Goal: Submit feedback/report problem: Submit feedback/report problem

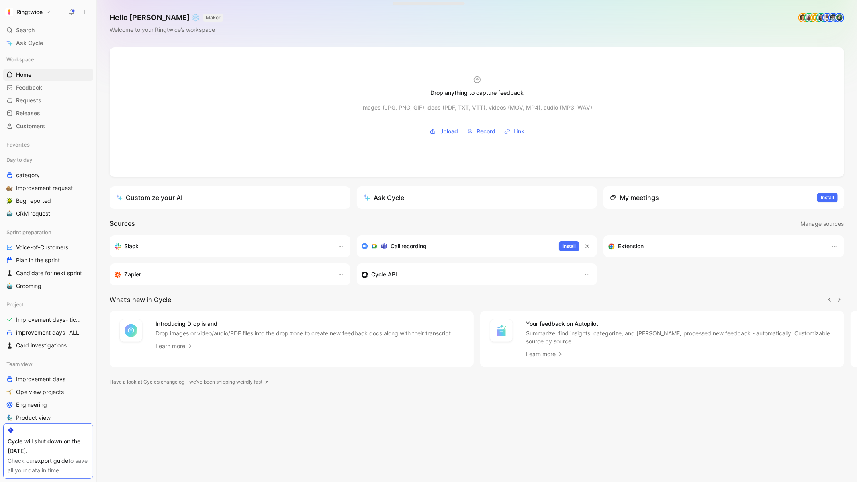
scroll to position [0, 0]
click at [69, 12] on use at bounding box center [72, 12] width 6 height 6
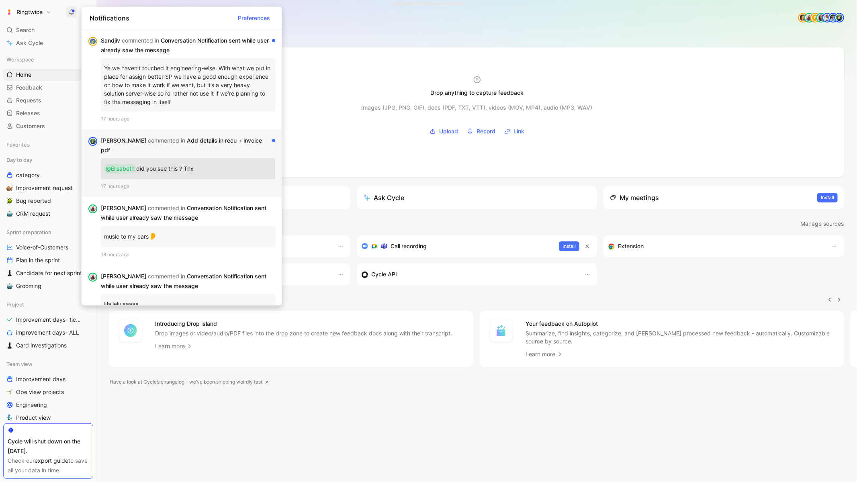
click at [201, 134] on div "Sébastien commented in Add details in recu + invoice pdf @Elisabeth did you see…" at bounding box center [182, 162] width 200 height 67
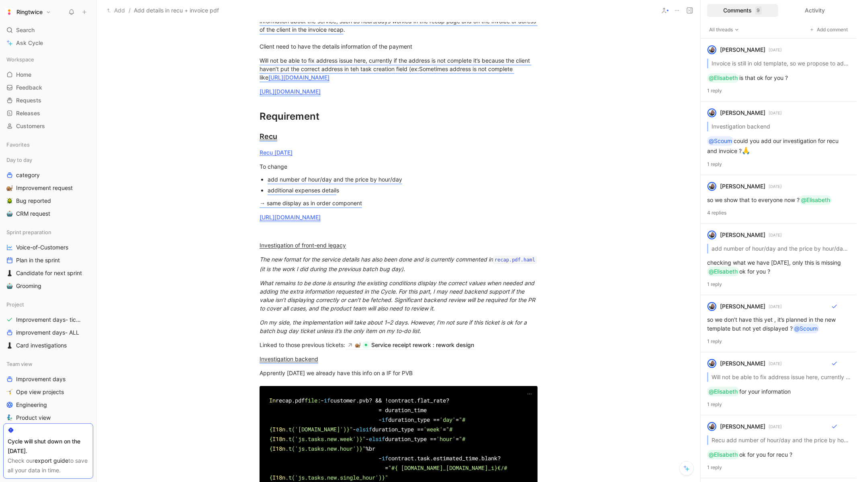
scroll to position [235, 0]
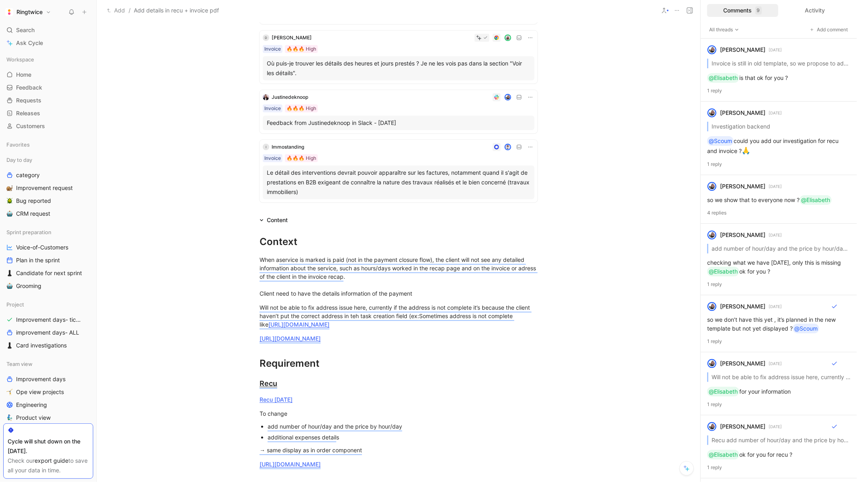
click at [677, 12] on icon at bounding box center [676, 10] width 6 height 6
click at [702, 39] on div "Copy link" at bounding box center [722, 39] width 73 height 10
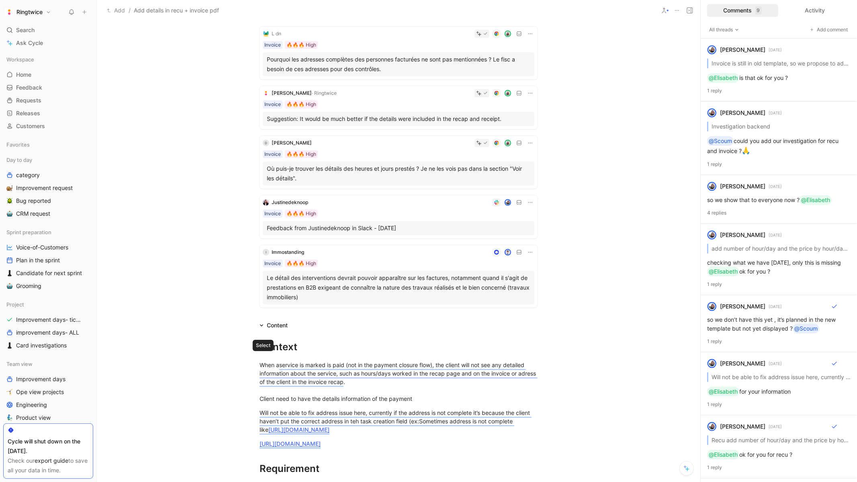
scroll to position [0, 0]
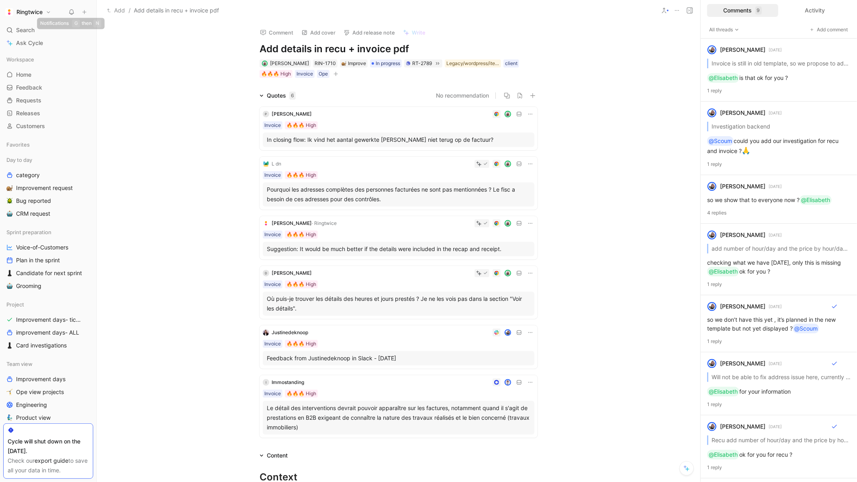
click at [71, 13] on use at bounding box center [71, 12] width 4 height 5
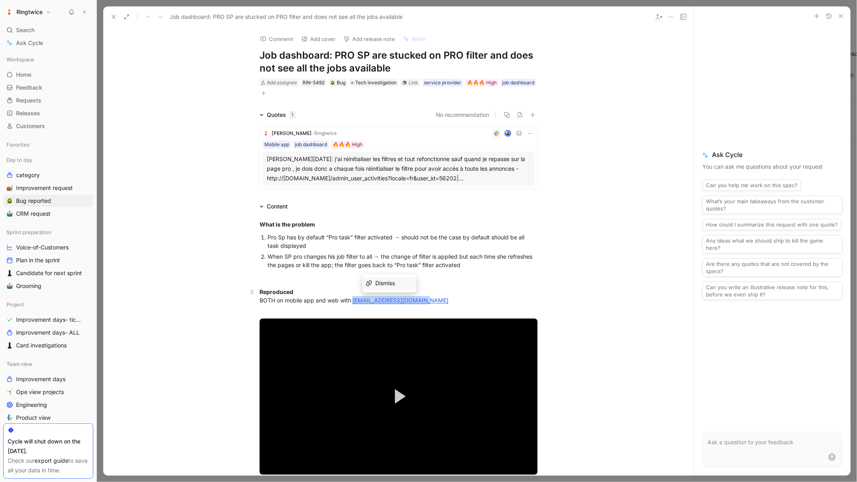
drag, startPoint x: 440, startPoint y: 299, endPoint x: 354, endPoint y: 300, distance: 85.5
click at [354, 300] on div "Reproduced BOTH on mobile app and web with lauranesp@ringtwice.com" at bounding box center [398, 300] width 278 height 25
copy link "lauranesp@ringtwice.com"
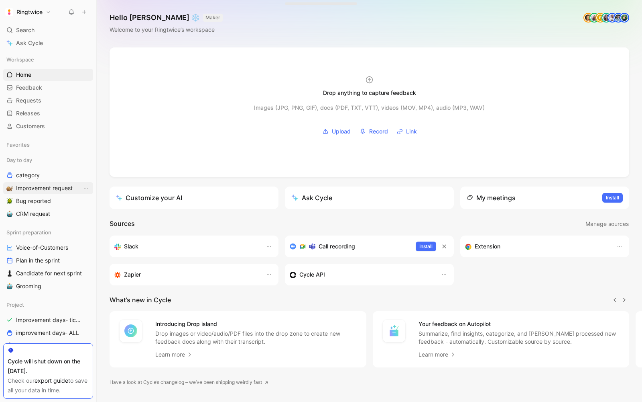
click at [45, 187] on span "Improvement request" at bounding box center [44, 188] width 57 height 8
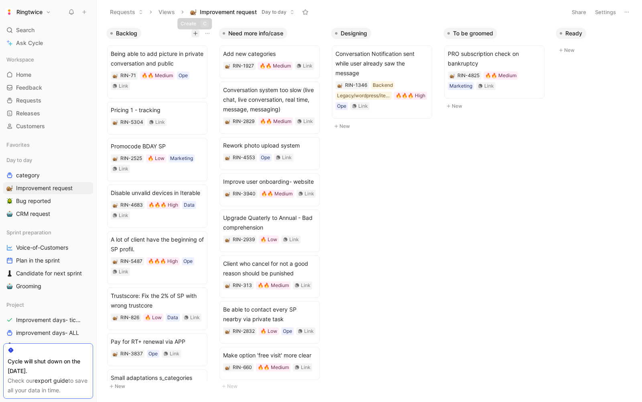
click at [192, 31] on button "button" at bounding box center [196, 33] width 8 height 8
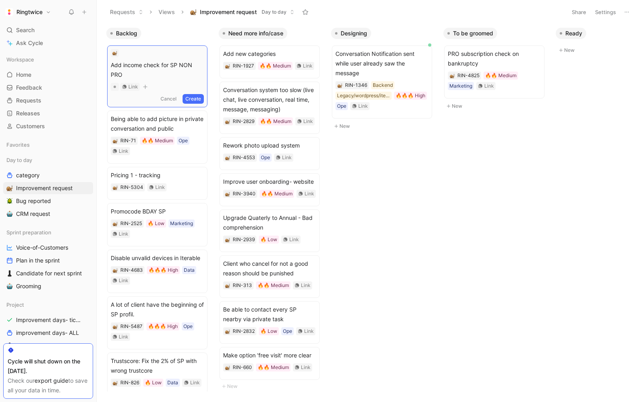
click at [169, 64] on span "Add income check for SP NON PRO" at bounding box center [157, 69] width 93 height 19
click at [144, 65] on span "Add income check for SP NON PRO" at bounding box center [157, 69] width 93 height 19
click at [130, 71] on span "Add income limit check for SP NON PRO" at bounding box center [157, 69] width 93 height 19
click at [203, 97] on button "Create" at bounding box center [193, 99] width 21 height 10
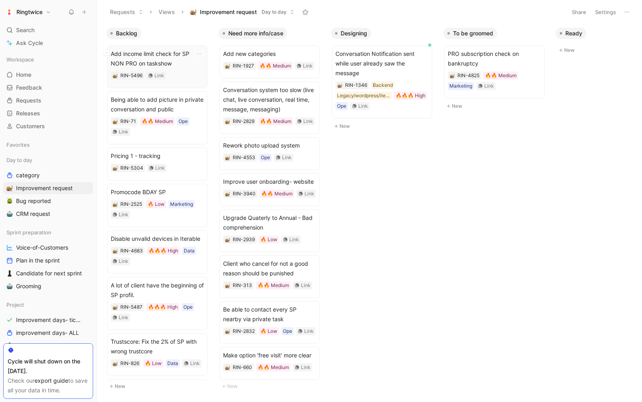
click at [156, 52] on span "Add income limit check for SP NON PRO on taskshow" at bounding box center [157, 58] width 93 height 19
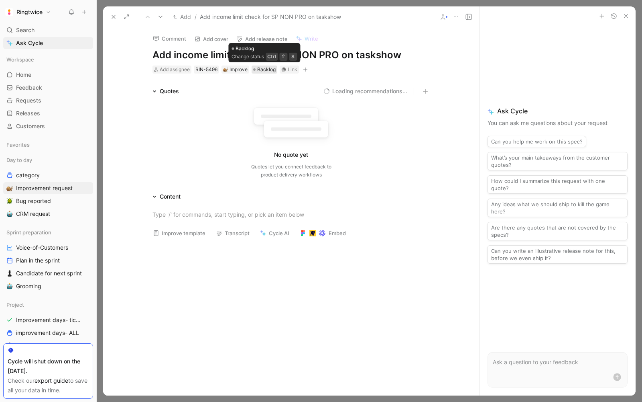
click at [261, 67] on span "Backlog" at bounding box center [266, 69] width 18 height 8
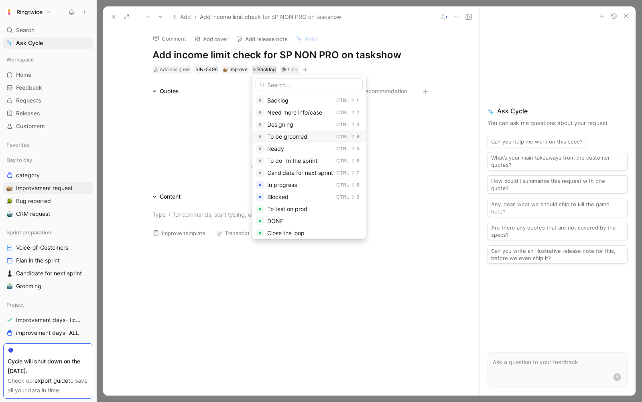
click at [290, 133] on span "To be groomed" at bounding box center [287, 136] width 40 height 7
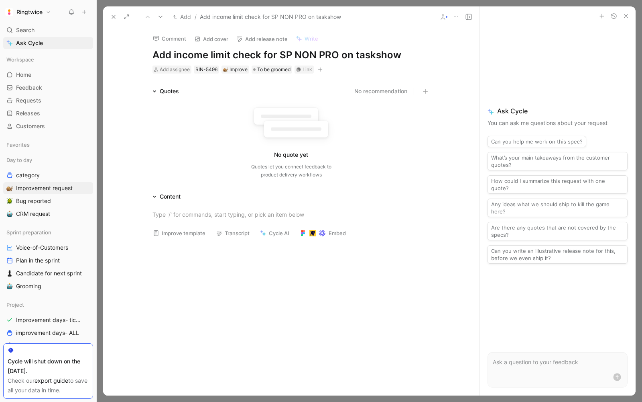
click at [326, 69] on div "Add assignee RIN-5496 Improve To be groomed Link" at bounding box center [291, 70] width 279 height 10
click at [323, 68] on icon "button" at bounding box center [320, 69] width 5 height 5
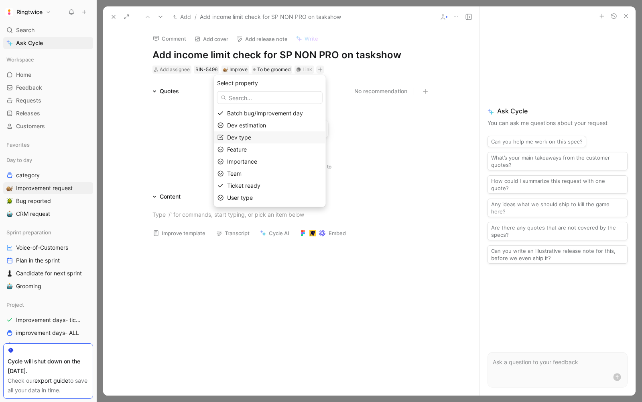
click at [263, 142] on div "Dev type" at bounding box center [274, 138] width 95 height 10
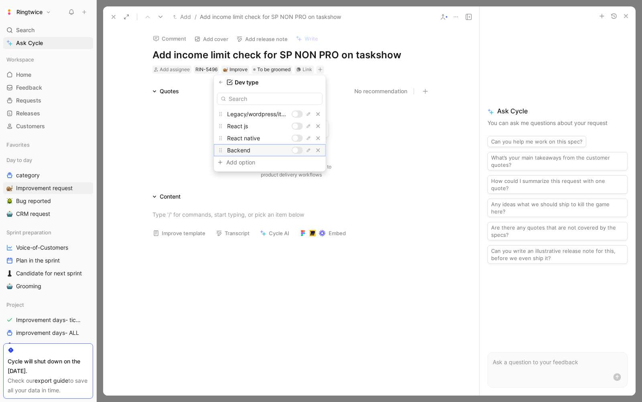
click at [298, 148] on div at bounding box center [296, 150] width 6 height 6
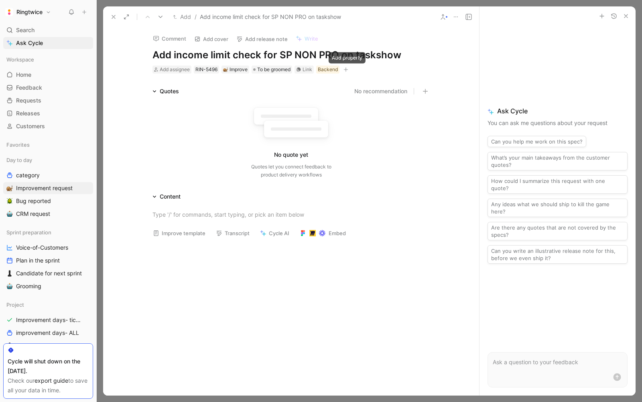
click at [346, 71] on icon "button" at bounding box center [346, 69] width 5 height 5
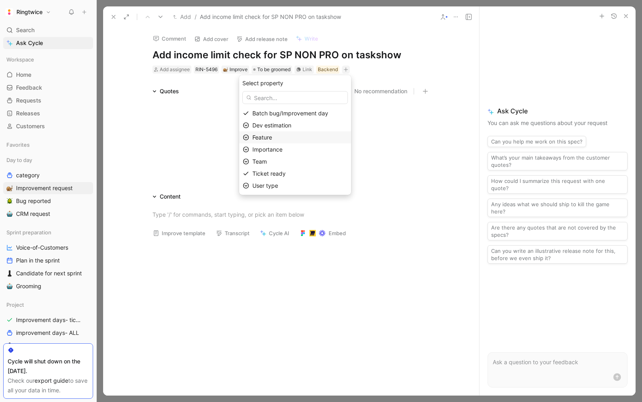
click at [301, 134] on div "Feature" at bounding box center [300, 138] width 95 height 10
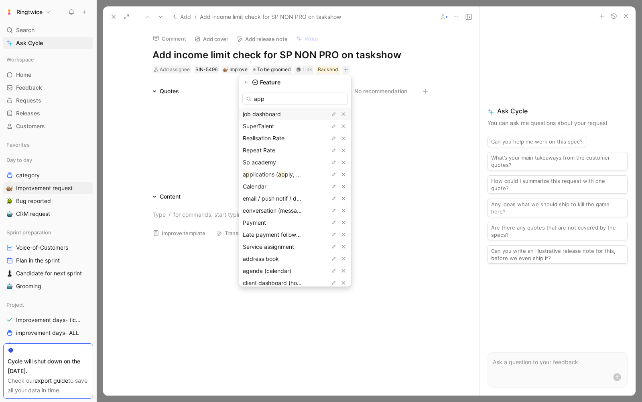
type input "appl"
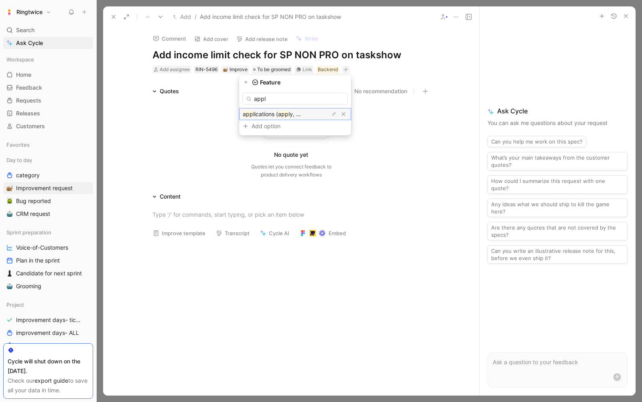
click at [310, 114] on span "y, candidates)" at bounding box center [309, 113] width 38 height 7
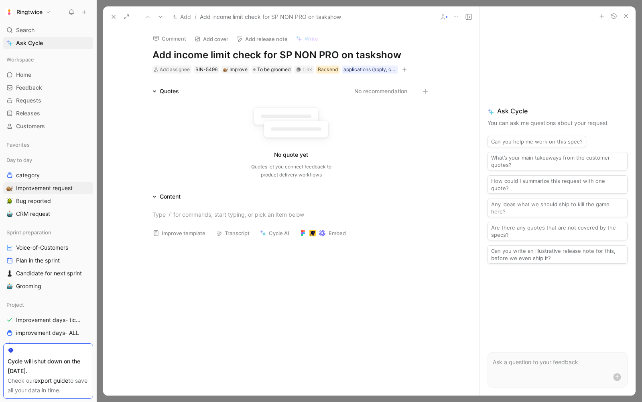
click at [334, 65] on div "Add assignee RIN-5496 Improve To be groomed Link Backend applications (apply, c…" at bounding box center [291, 70] width 279 height 10
click at [330, 67] on div "Backend" at bounding box center [328, 69] width 20 height 8
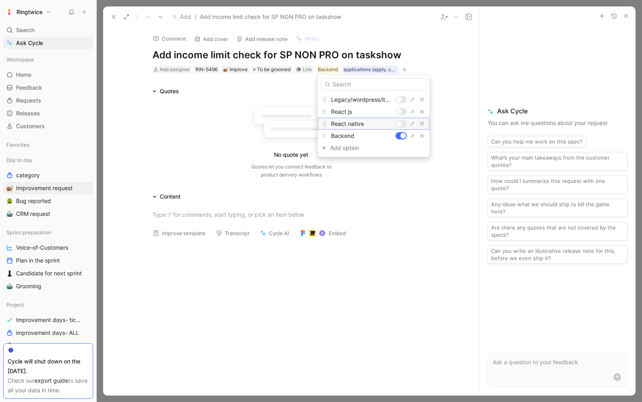
click at [400, 123] on div at bounding box center [400, 124] width 6 height 6
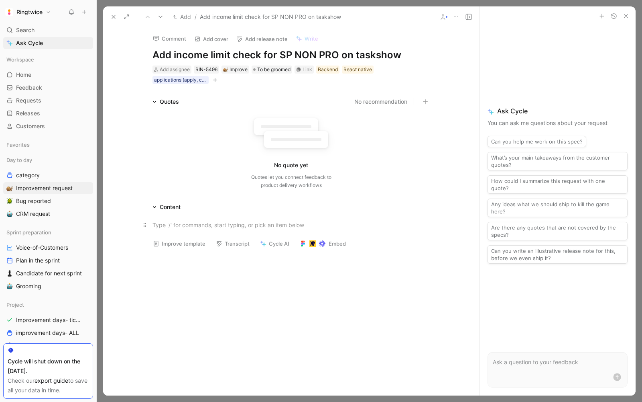
click at [172, 226] on div at bounding box center [292, 224] width 278 height 8
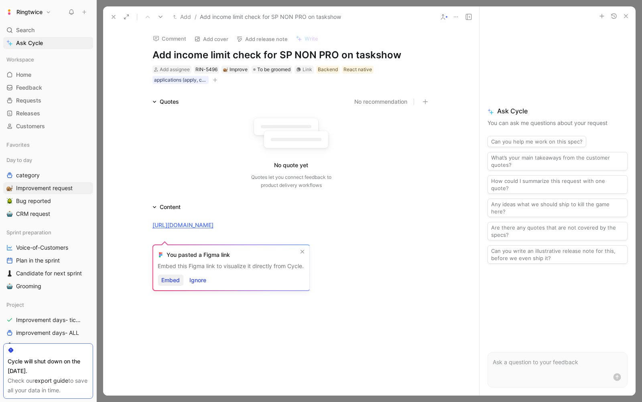
click at [174, 276] on span "Embed" at bounding box center [170, 280] width 18 height 10
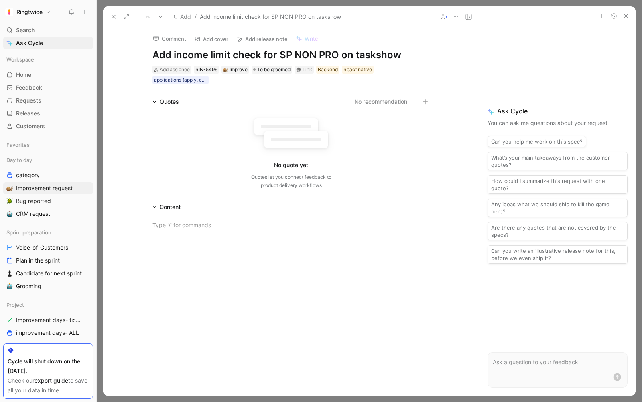
click at [218, 81] on button "button" at bounding box center [215, 80] width 8 height 8
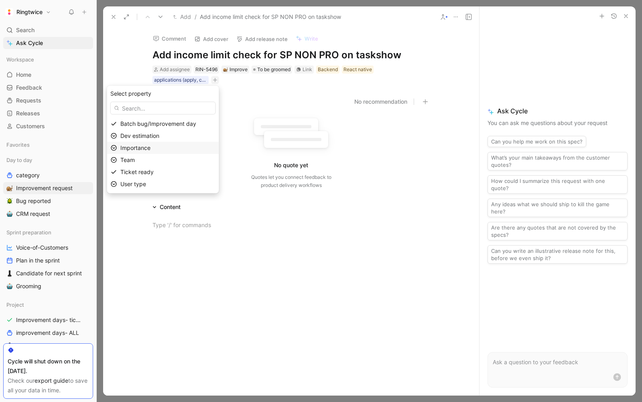
click at [168, 148] on div "Importance" at bounding box center [167, 148] width 95 height 10
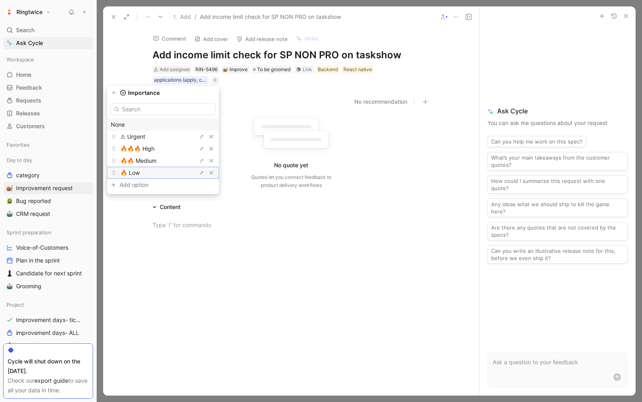
click at [161, 168] on div "🔥 Low" at bounding box center [150, 173] width 60 height 10
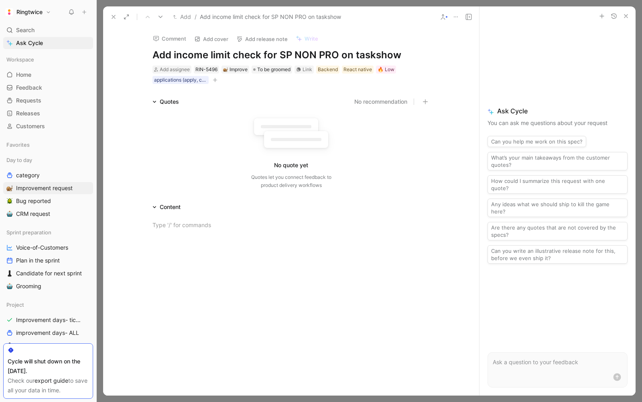
click at [188, 218] on div at bounding box center [291, 323] width 376 height 222
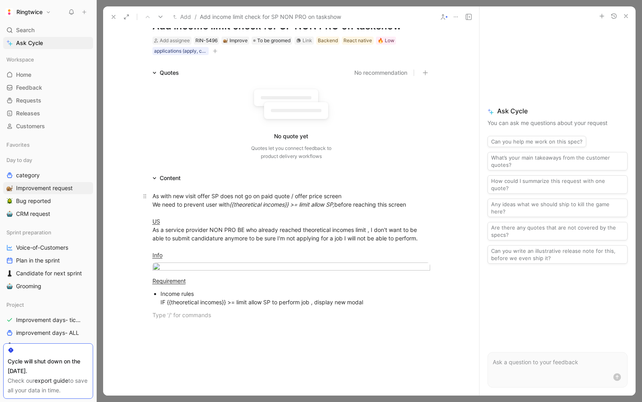
scroll to position [35, 0]
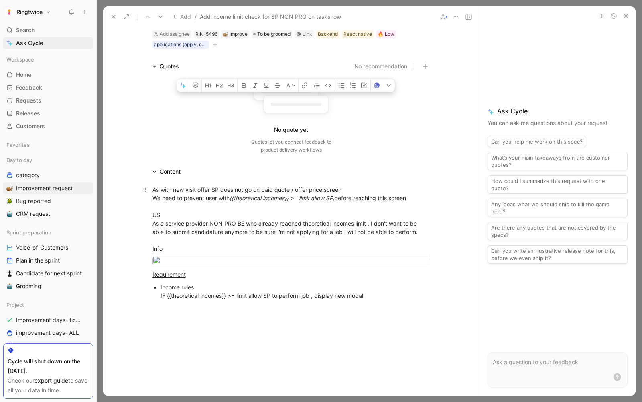
drag, startPoint x: 228, startPoint y: 189, endPoint x: 354, endPoint y: 190, distance: 126.5
click at [354, 190] on div "As with new visit offer SP does not go on paid quote / offer price screen We ne…" at bounding box center [292, 218] width 278 height 67
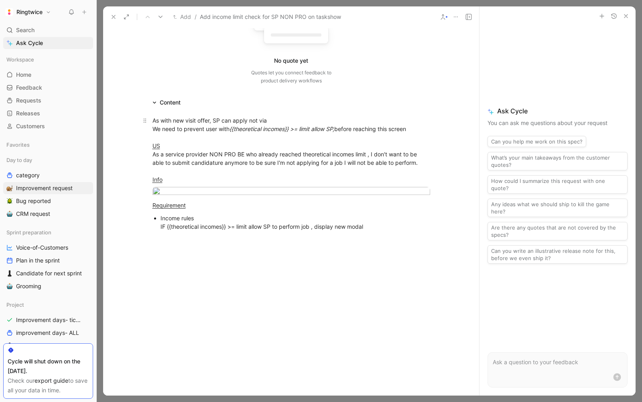
scroll to position [108, 0]
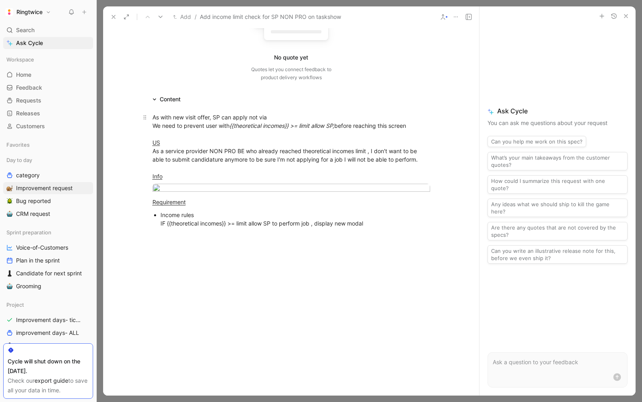
click at [207, 155] on div "As with new visit offer, SP can apply not via We need to prevent user with {{th…" at bounding box center [292, 146] width 278 height 67
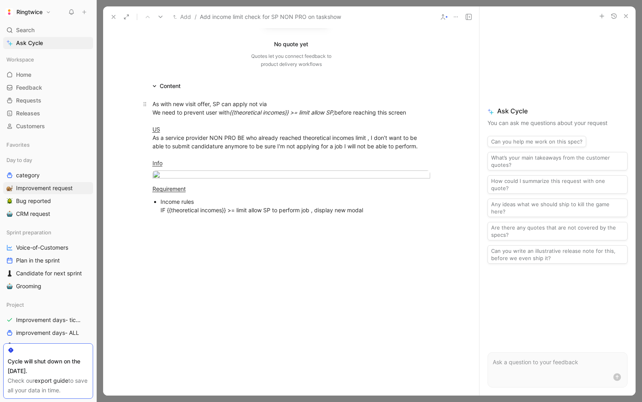
scroll to position [123, 0]
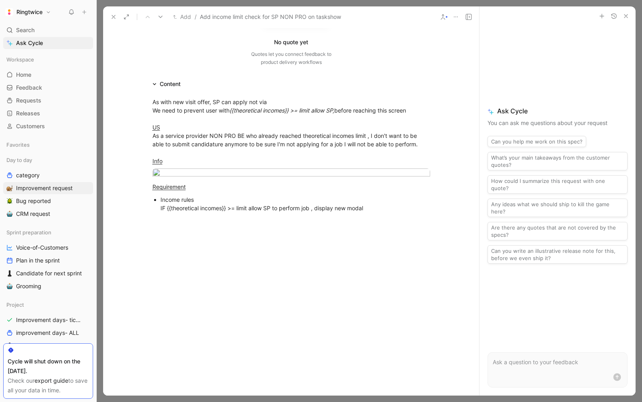
click at [161, 212] on div "Income rules IF {{theoretical incomes}} >= limit allow SP to perform job , disp…" at bounding box center [296, 203] width 270 height 17
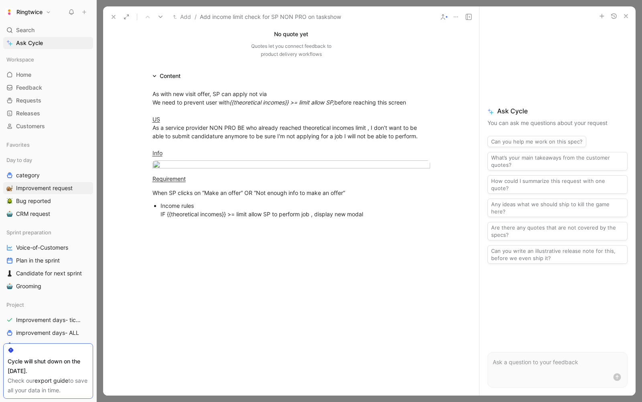
scroll to position [131, 0]
click at [316, 218] on div "Income rules IF {{theoretical incomes}} >= limit allow SP to perform job , disp…" at bounding box center [296, 209] width 270 height 17
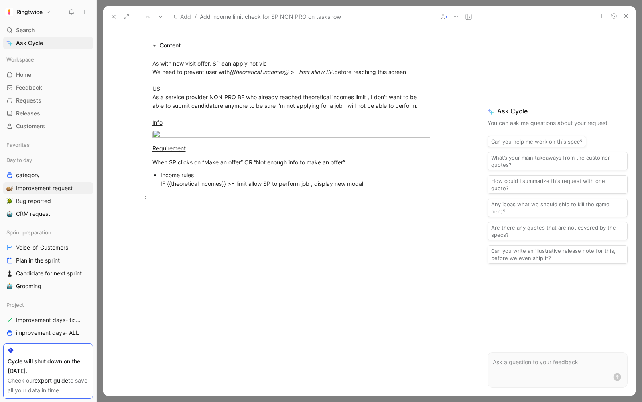
scroll to position [167, 0]
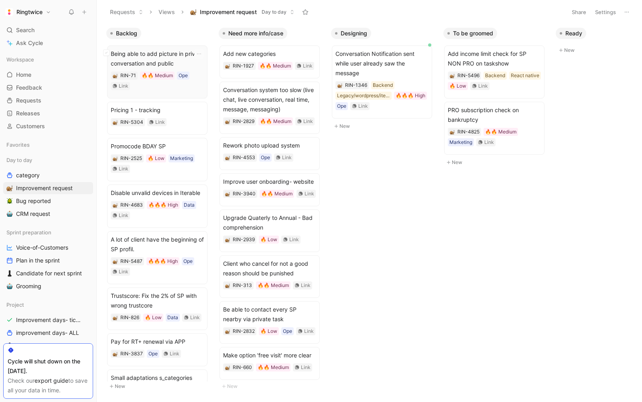
click at [136, 57] on span "Being able to add picture in private conversation and public" at bounding box center [157, 58] width 93 height 19
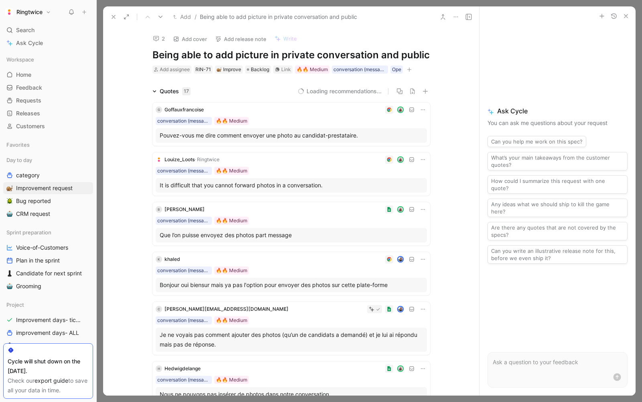
click at [112, 16] on icon at bounding box center [113, 17] width 6 height 6
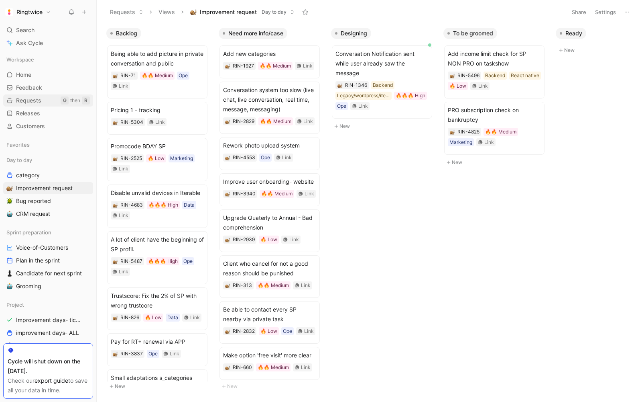
click at [30, 102] on span "Requests" at bounding box center [28, 100] width 25 height 8
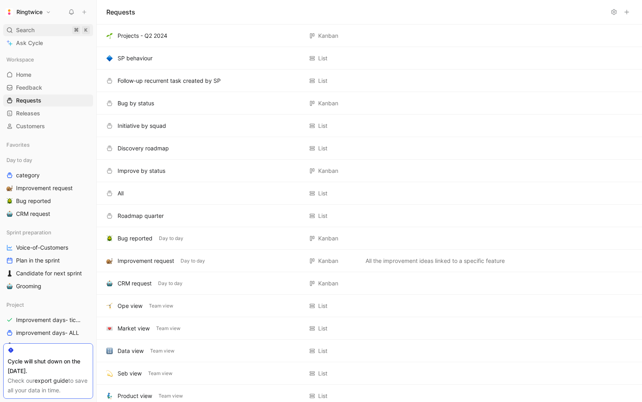
click at [22, 32] on span "Search" at bounding box center [25, 30] width 18 height 10
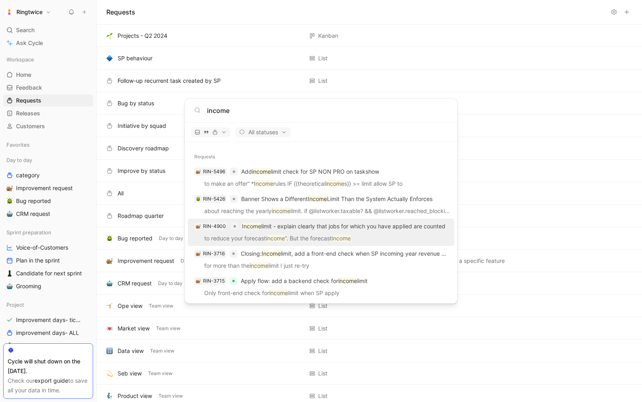
scroll to position [205, 0]
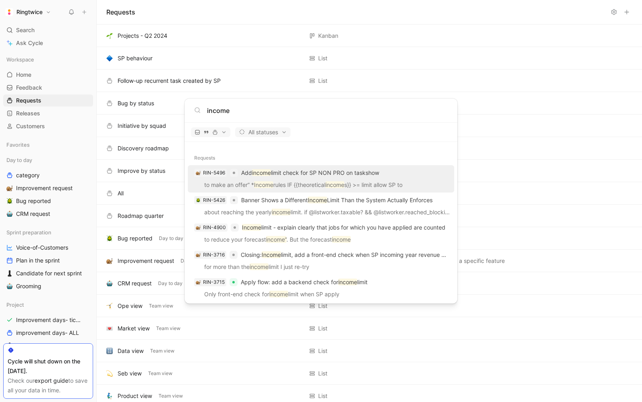
type input "income"
click at [295, 177] on div "RIN-5496 Add income limit check for SP NON PRO on taskshow" at bounding box center [321, 172] width 262 height 14
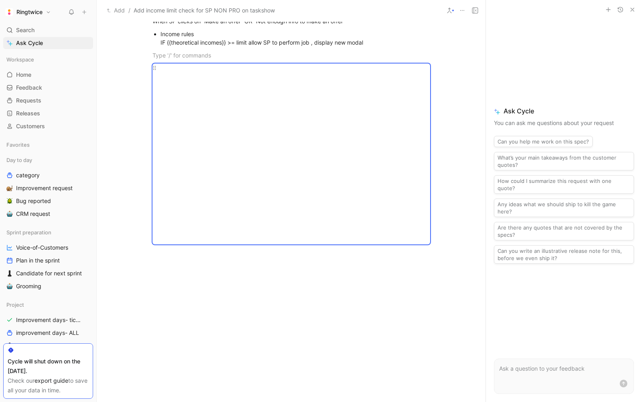
scroll to position [292, 0]
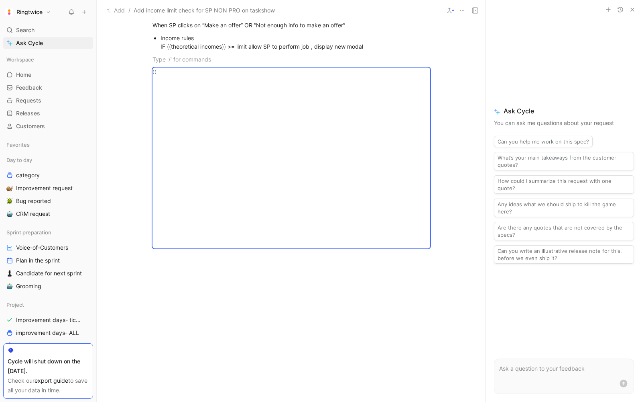
click at [204, 190] on div at bounding box center [292, 157] width 278 height 181
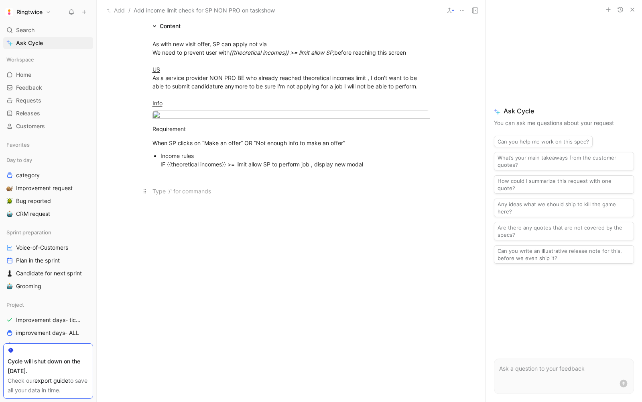
scroll to position [265, 0]
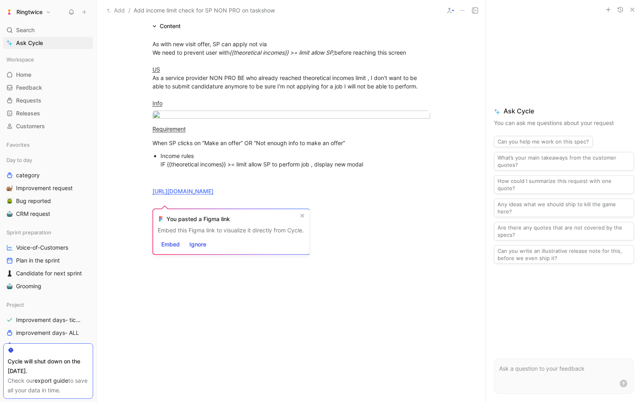
click at [376, 233] on div at bounding box center [291, 264] width 389 height 120
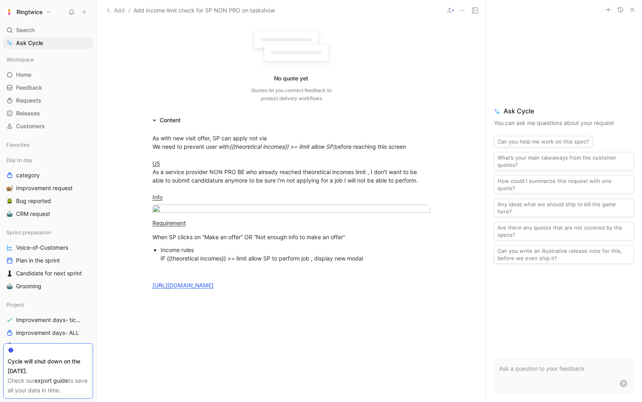
scroll to position [0, 0]
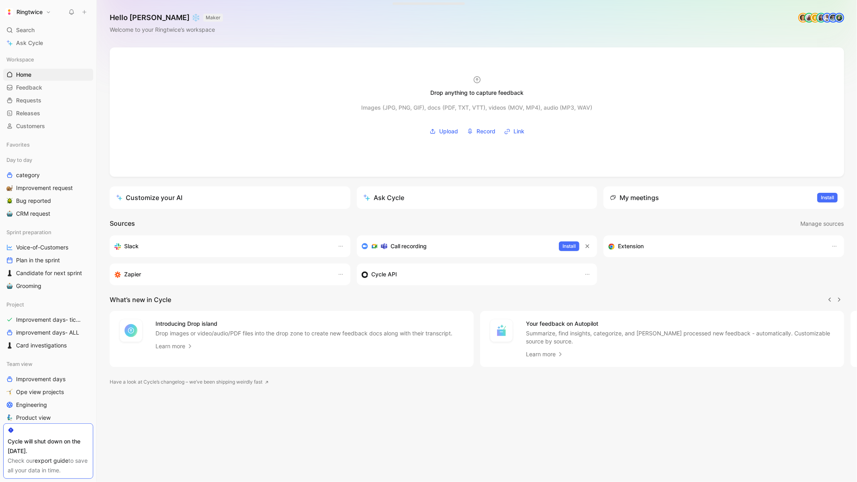
scroll to position [0, 0]
click at [42, 27] on div "Search ⌘ K" at bounding box center [48, 30] width 90 height 12
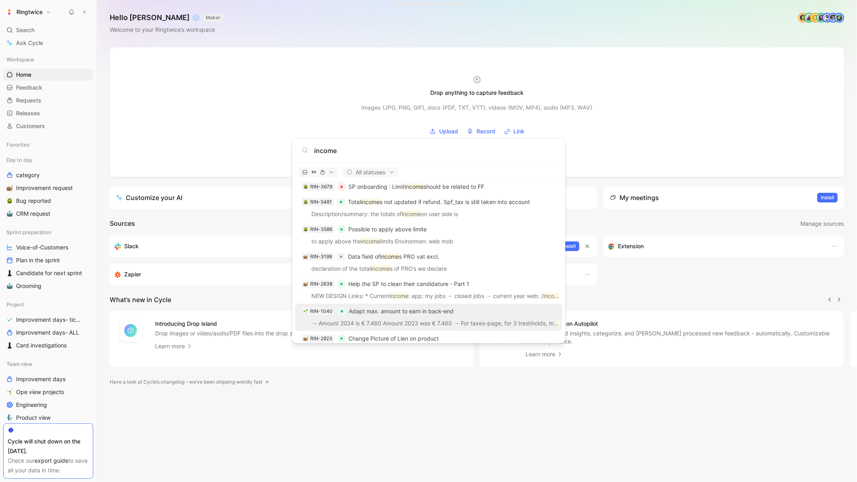
scroll to position [446, 0]
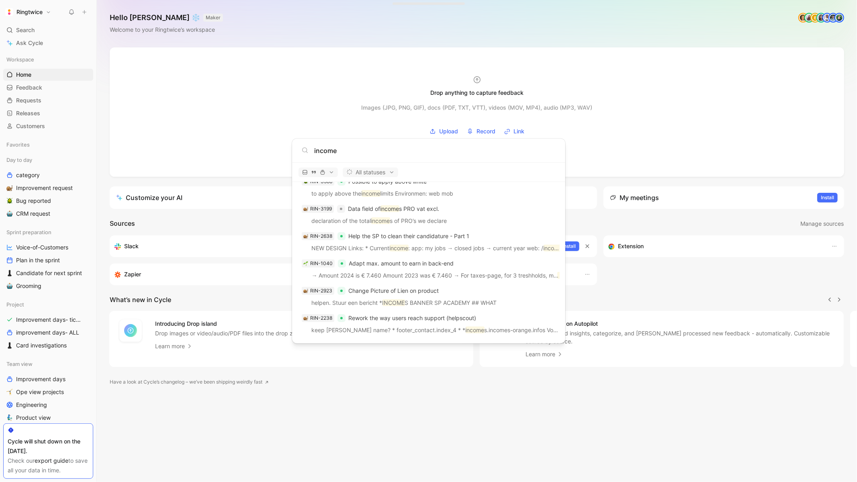
type input "income"
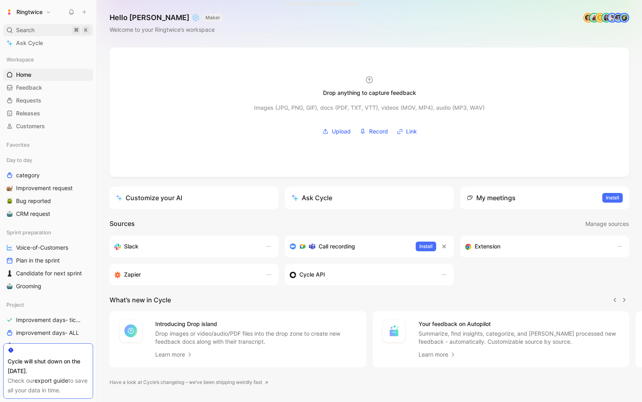
click at [18, 28] on span "Search" at bounding box center [25, 30] width 18 height 10
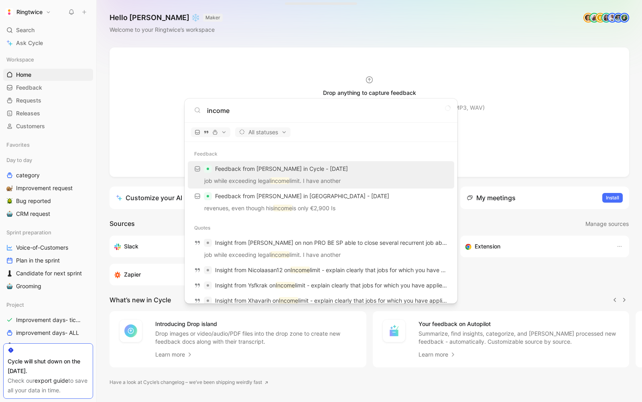
type input "income"
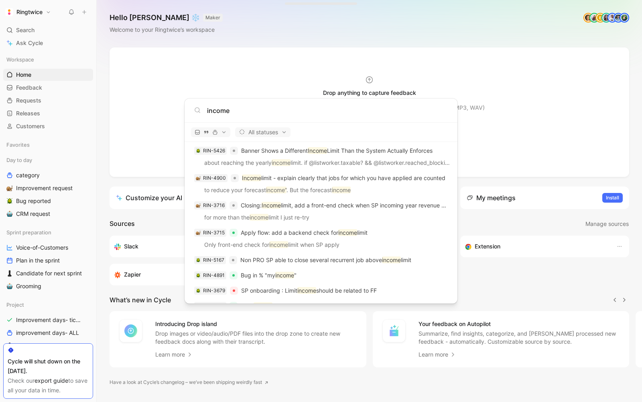
scroll to position [255, 0]
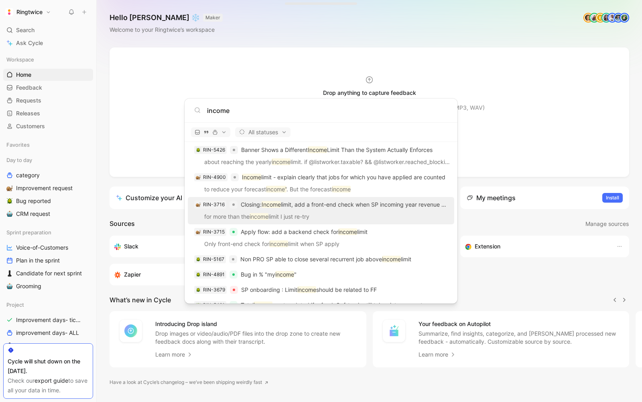
click at [285, 212] on p "for more than the income limit I just re-try" at bounding box center [321, 218] width 262 height 12
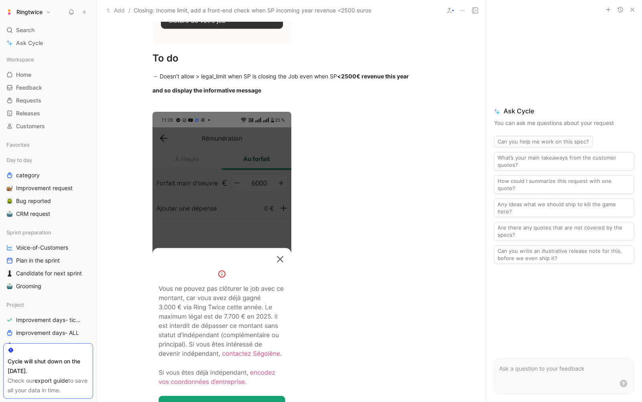
scroll to position [982, 0]
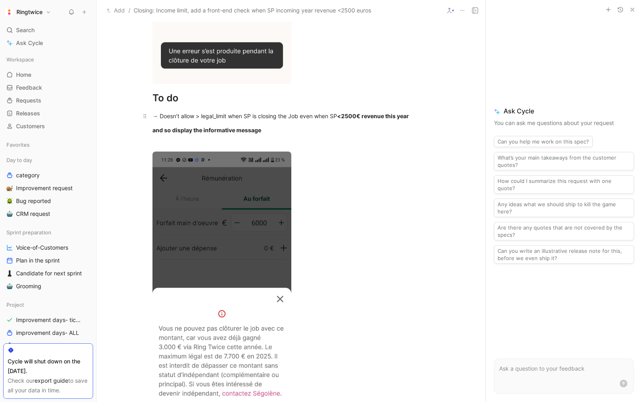
click at [296, 112] on div "→ Doesn’t allow > legal_limit when SP is closing the Job even when SP <2500€ re…" at bounding box center [292, 116] width 278 height 8
click at [321, 132] on div "and so display the informative message" at bounding box center [292, 130] width 278 height 8
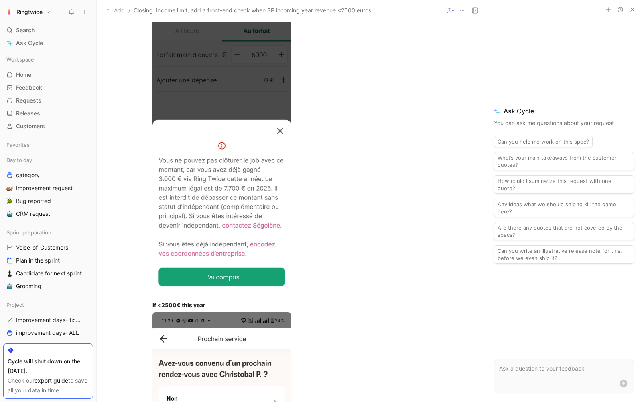
scroll to position [394, 0]
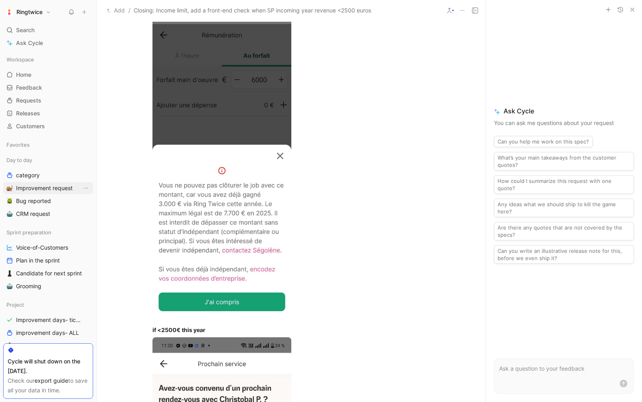
click at [35, 185] on span "Improvement request" at bounding box center [44, 188] width 57 height 8
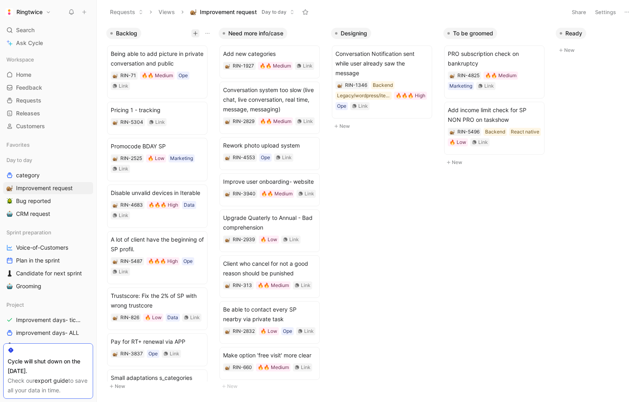
click at [195, 31] on icon "button" at bounding box center [195, 33] width 5 height 5
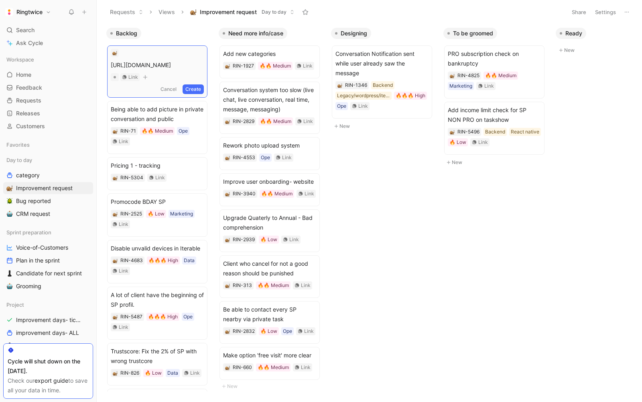
click at [182, 70] on span "https://linear.app/ringtwice/issue/RT-2661/verify-if-estimation-state-is-switch…" at bounding box center [157, 65] width 93 height 10
click at [180, 70] on span "https://linear.app/ringtwice/issue/RT-2661/verify-if-estimation-state-is-switch…" at bounding box center [157, 65] width 93 height 10
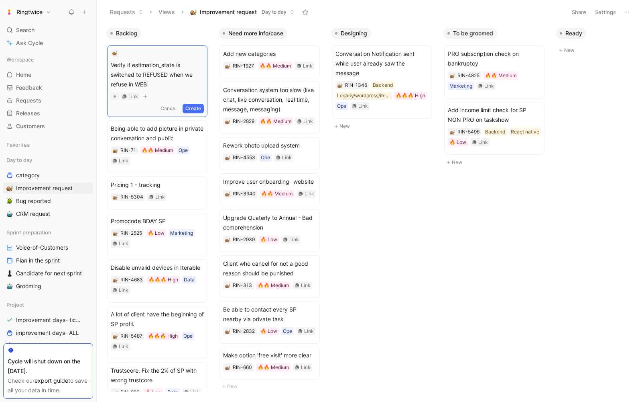
click at [195, 104] on button "Create" at bounding box center [193, 109] width 21 height 10
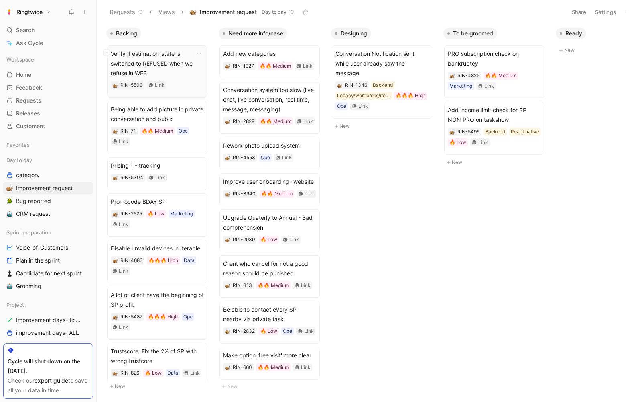
click at [159, 59] on span "Verify if estimation_state is switched to REFUSED when we refuse in WEB" at bounding box center [157, 63] width 93 height 29
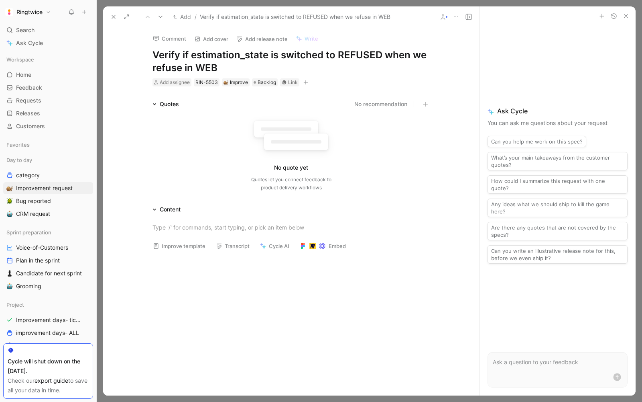
click at [271, 314] on div at bounding box center [291, 317] width 376 height 120
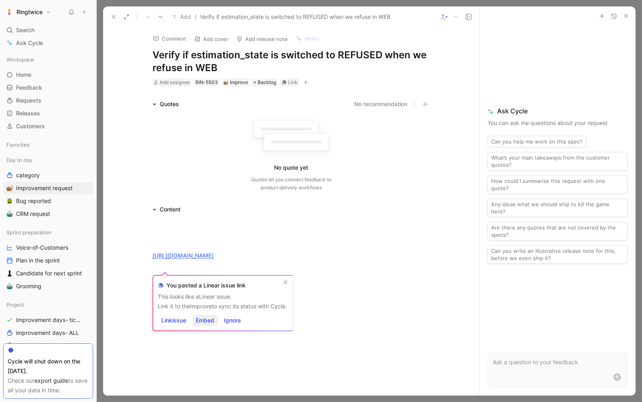
click at [202, 320] on span "Embed" at bounding box center [205, 320] width 18 height 10
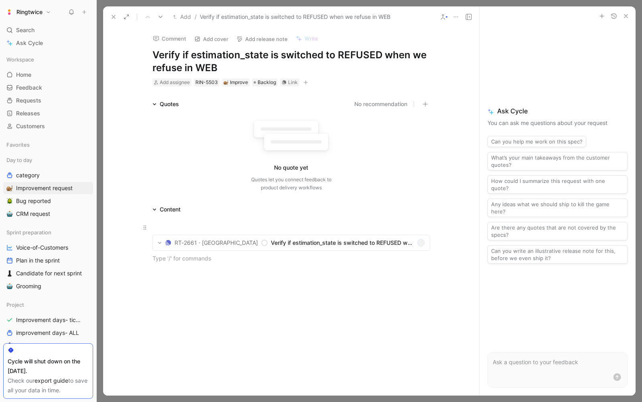
click at [191, 224] on div at bounding box center [292, 227] width 278 height 8
click at [306, 80] on button "button" at bounding box center [306, 82] width 8 height 8
click at [264, 81] on span "Backlog" at bounding box center [267, 82] width 18 height 8
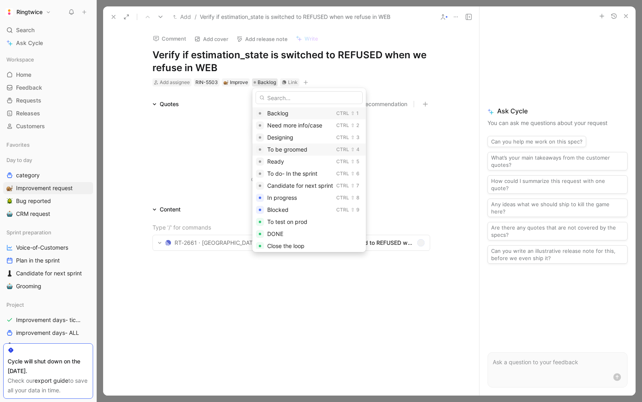
click at [295, 145] on div "To be groomed" at bounding box center [300, 150] width 66 height 10
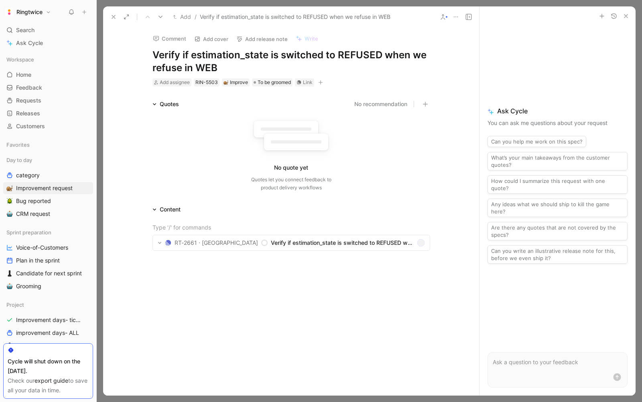
click at [324, 79] on button "button" at bounding box center [321, 82] width 8 height 8
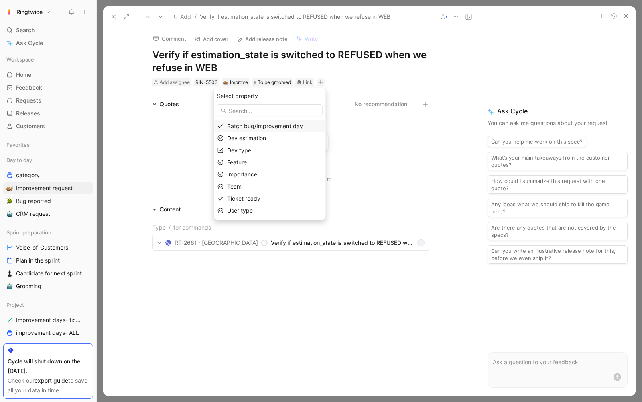
click at [281, 123] on span "Batch bug/Improvement day" at bounding box center [265, 125] width 76 height 7
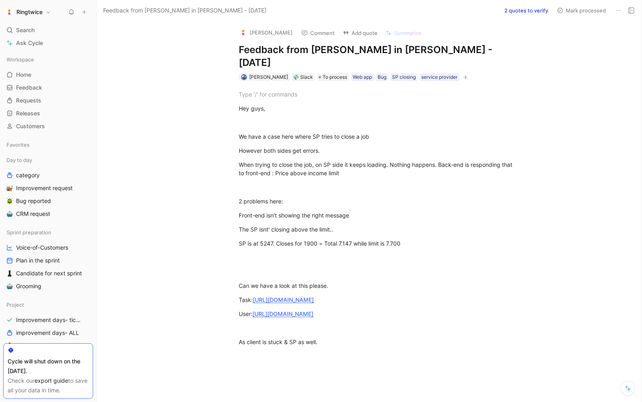
scroll to position [4, 0]
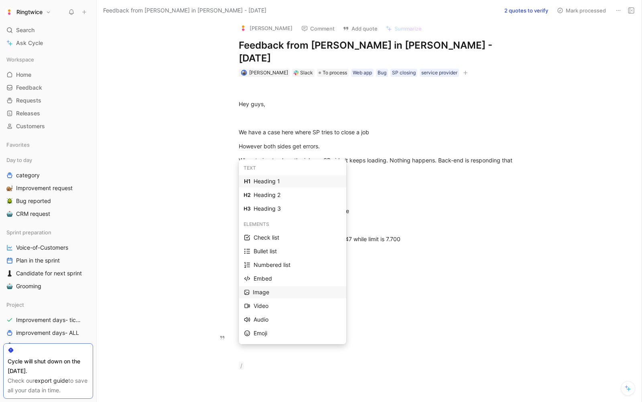
click at [284, 290] on div "Image" at bounding box center [297, 292] width 88 height 10
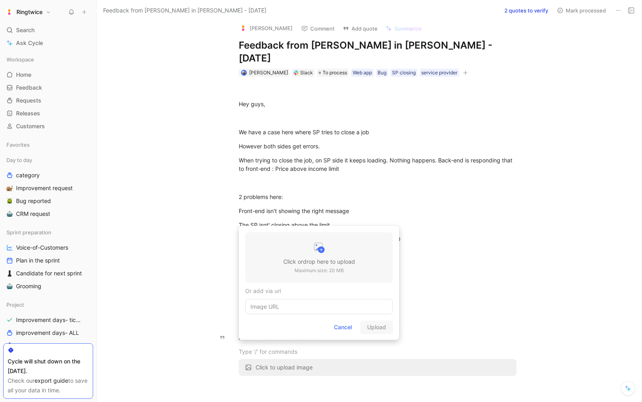
click at [297, 263] on h3 "Click or drop here to upload" at bounding box center [319, 262] width 72 height 10
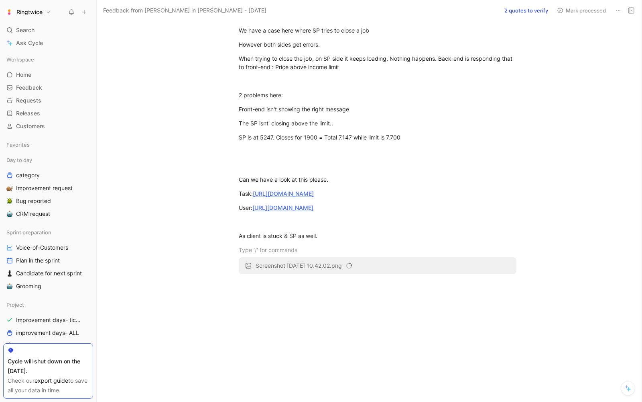
click at [410, 275] on div "Hey guys, We have a case here where SP tries to close a job However both sides …" at bounding box center [378, 134] width 528 height 319
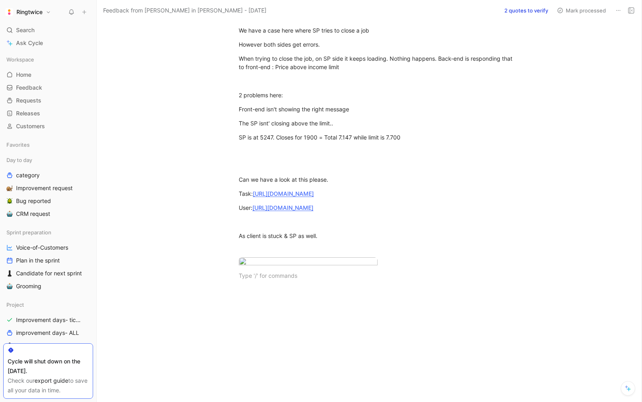
scroll to position [99, 0]
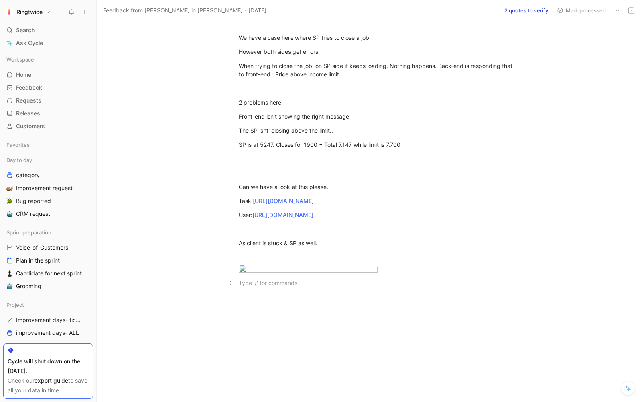
click at [282, 289] on p at bounding box center [378, 282] width 308 height 13
click at [261, 349] on div "Image" at bounding box center [297, 346] width 88 height 10
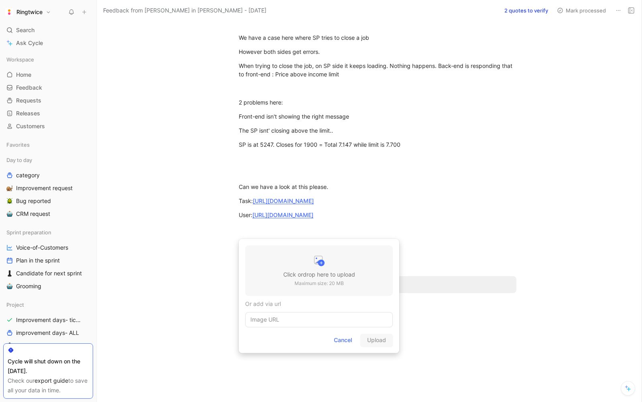
click at [320, 273] on h3 "Click or drop here to upload" at bounding box center [319, 274] width 72 height 10
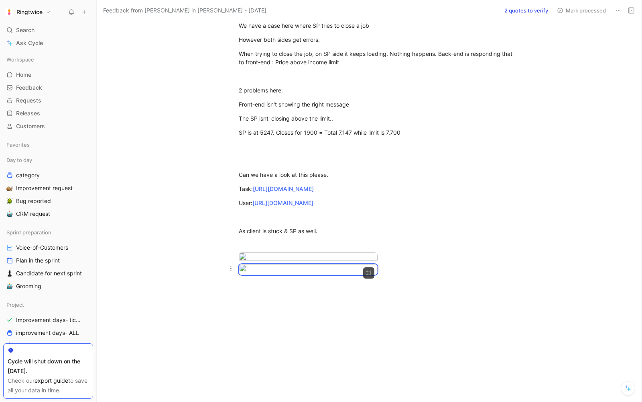
scroll to position [290, 0]
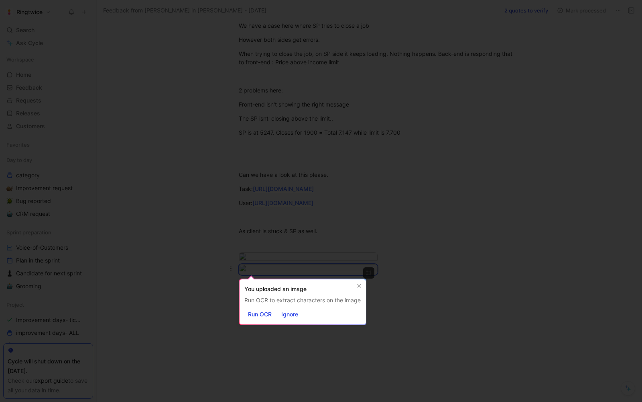
click at [368, 210] on body "Ringtwice Search ⌘ K Ask Cycle Workspace Home G then H Feedback G then F Reques…" at bounding box center [321, 201] width 642 height 402
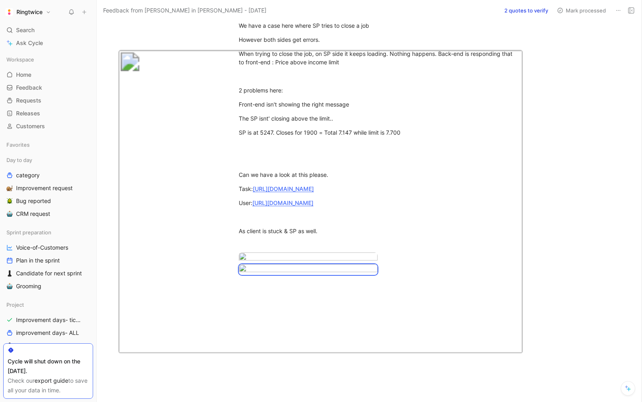
click at [489, 401] on div at bounding box center [321, 402] width 642 height 0
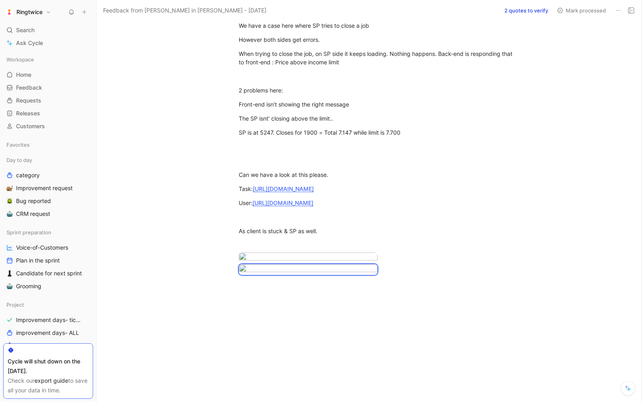
click at [349, 276] on div "Hey guys, We have a case here where SP tries to close a job However both sides …" at bounding box center [378, 125] width 528 height 311
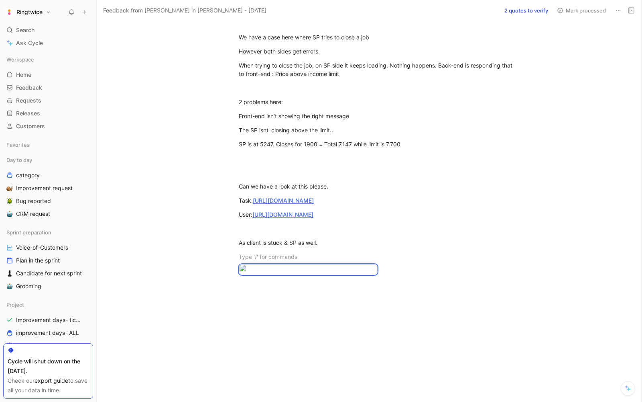
click at [267, 294] on div at bounding box center [378, 341] width 528 height 120
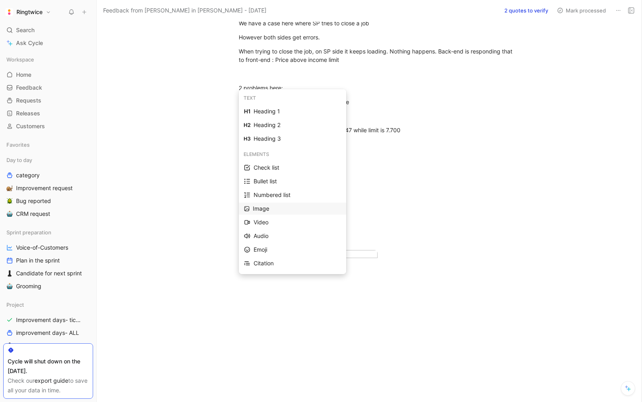
click at [269, 207] on div "Image" at bounding box center [297, 209] width 88 height 10
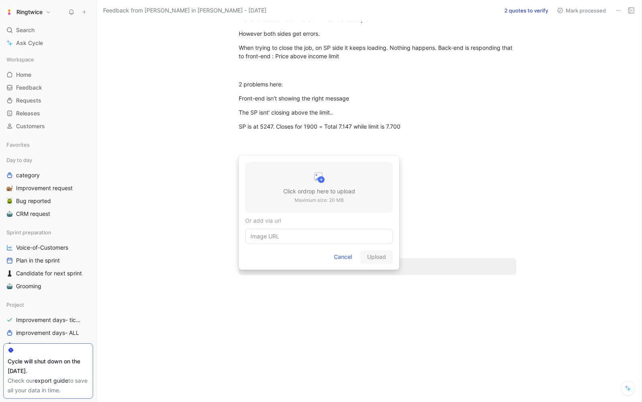
click at [348, 198] on p "Maximum size: 20 MB" at bounding box center [319, 200] width 72 height 8
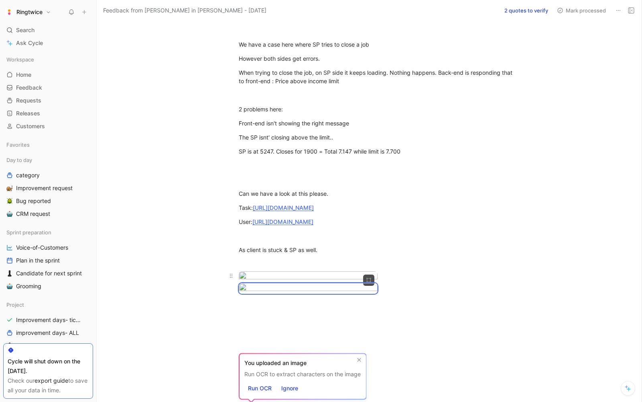
scroll to position [0, 0]
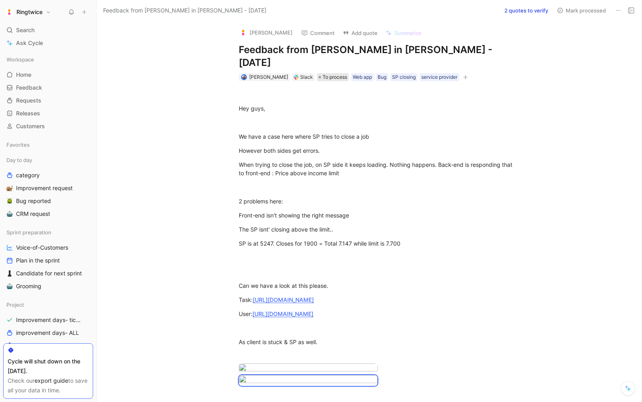
click at [329, 65] on div "Elisabeth Comment Add quote Summarize Feedback from Elisabeth in Slack - 9/10/2…" at bounding box center [369, 211] width 545 height 381
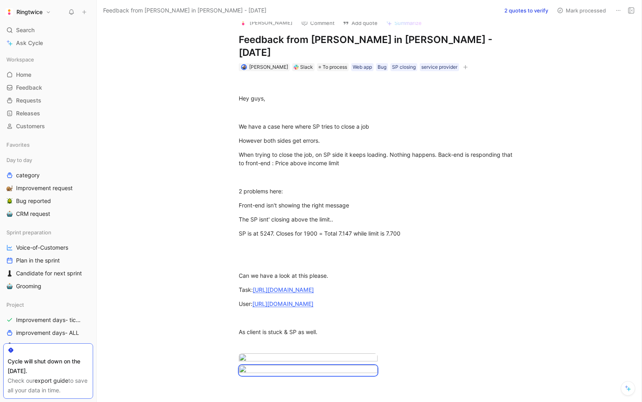
scroll to position [25, 0]
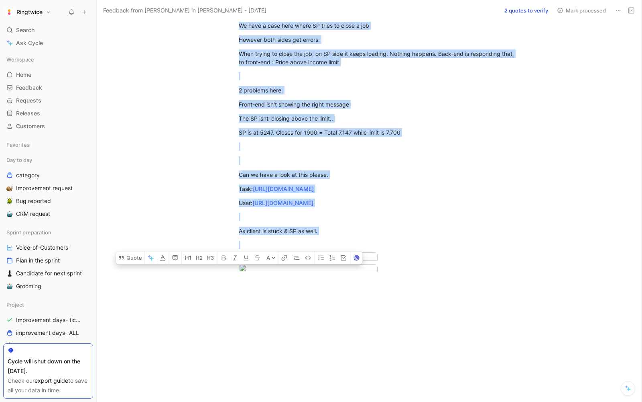
drag, startPoint x: 238, startPoint y: 96, endPoint x: 368, endPoint y: 332, distance: 268.7
click at [368, 332] on div "Quote A Hey guys, We have a case here where SP tries to close a job However bot…" at bounding box center [378, 185] width 528 height 431
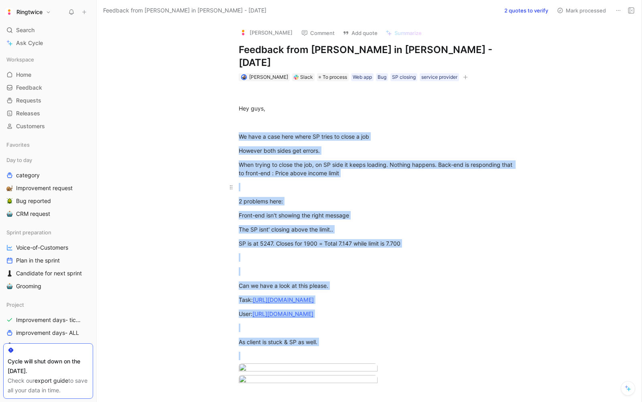
click at [264, 180] on p at bounding box center [378, 186] width 308 height 13
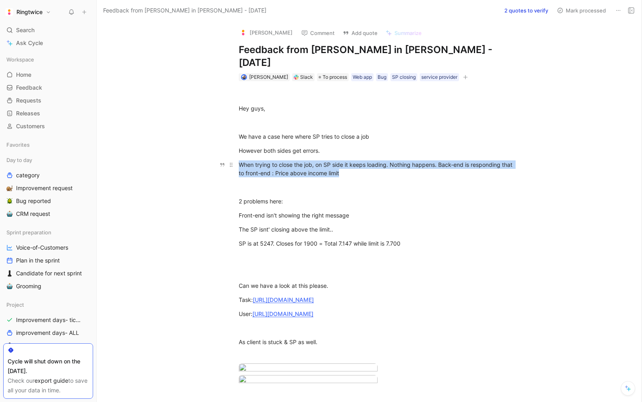
drag, startPoint x: 241, startPoint y: 148, endPoint x: 347, endPoint y: 165, distance: 107.4
click at [347, 165] on p "When trying to close the job, on SP side it keeps loading. Nothing happens. Bac…" at bounding box center [378, 169] width 308 height 22
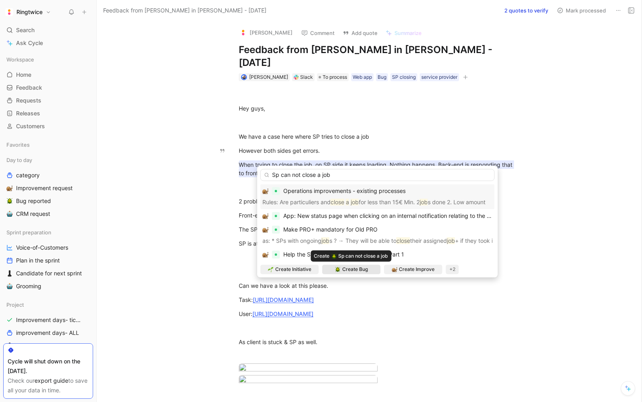
type input "Sp can not close a job"
click at [339, 269] on img at bounding box center [338, 269] width 6 height 6
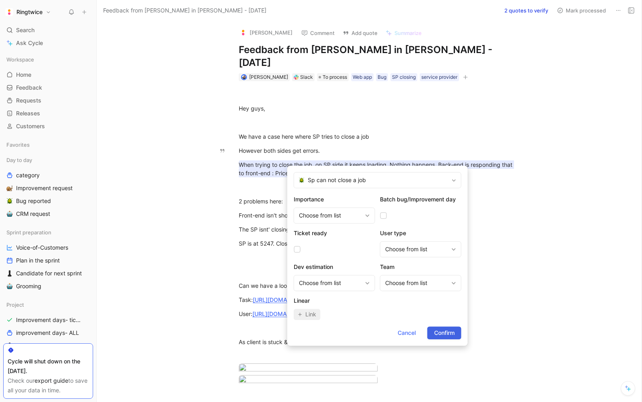
click at [441, 330] on span "Confirm" at bounding box center [444, 333] width 20 height 10
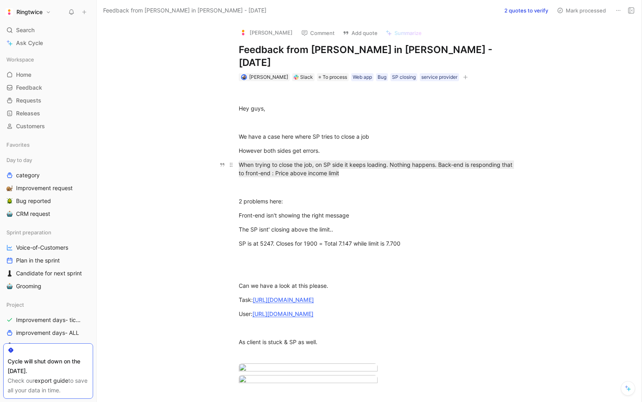
click at [406, 165] on p "When trying to close the job, on SP side it keeps loading. Nothing happens. Bac…" at bounding box center [378, 169] width 308 height 22
click at [318, 160] on mark "When trying to close the job, on SP side it keeps loading. Nothing happens. Bac…" at bounding box center [376, 168] width 275 height 17
click at [295, 160] on mark "When trying to close the job, on SP side it keeps loading. Nothing happens. Bac…" at bounding box center [376, 168] width 275 height 17
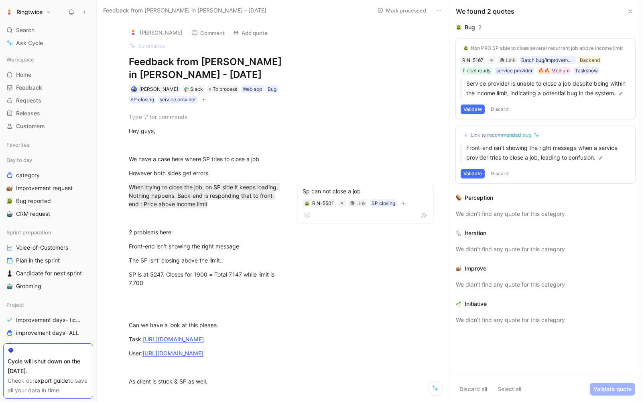
click at [630, 12] on use at bounding box center [630, 11] width 3 height 3
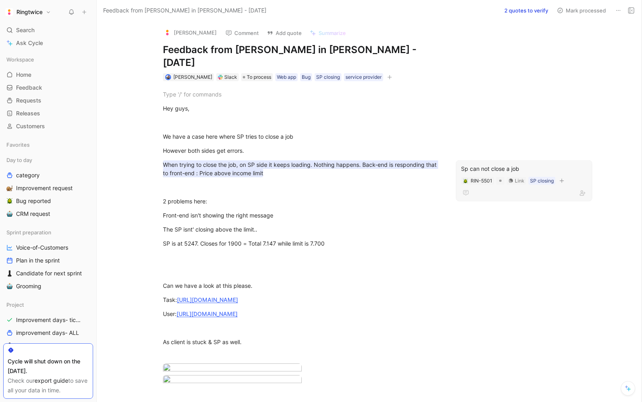
click at [497, 164] on div "Sp can not close a job" at bounding box center [524, 169] width 126 height 10
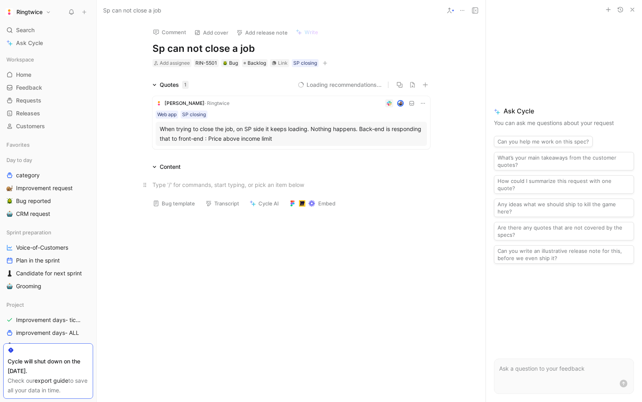
click at [183, 183] on div at bounding box center [292, 184] width 278 height 8
click at [226, 130] on div "When trying to close the job, on SP side it keeps loading. Nothing happens. Bac…" at bounding box center [291, 133] width 263 height 19
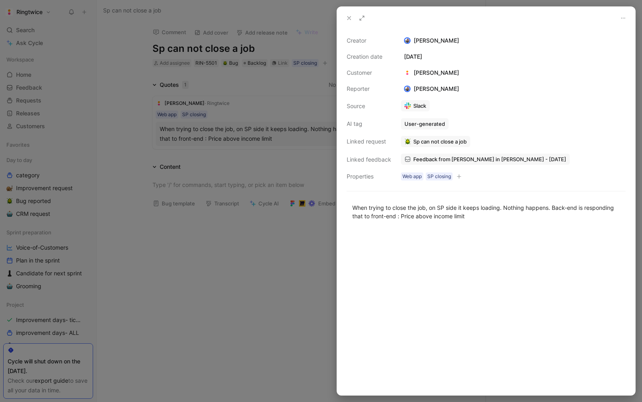
click at [212, 179] on div at bounding box center [321, 201] width 642 height 402
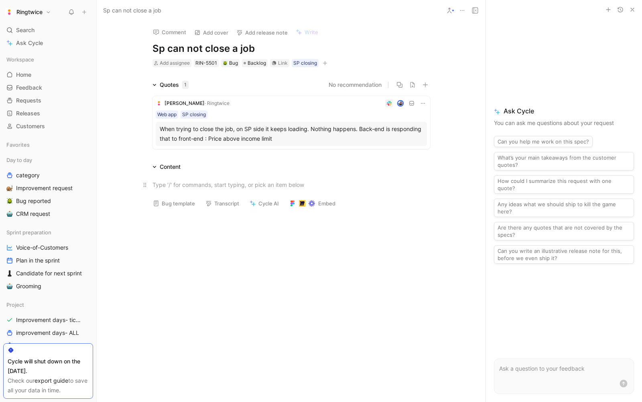
click at [196, 184] on div at bounding box center [292, 184] width 278 height 8
click at [192, 167] on div "Content" at bounding box center [291, 167] width 308 height 10
click at [155, 200] on div "Task: [URL][DOMAIN_NAME] User: [URL][DOMAIN_NAME]" at bounding box center [291, 188] width 389 height 35
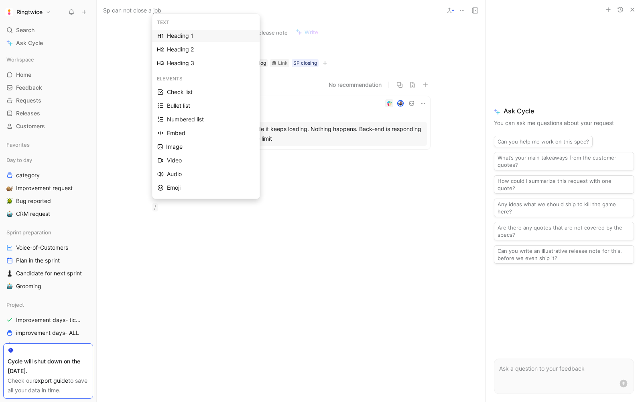
click at [179, 35] on div "Heading 1" at bounding box center [211, 36] width 88 height 10
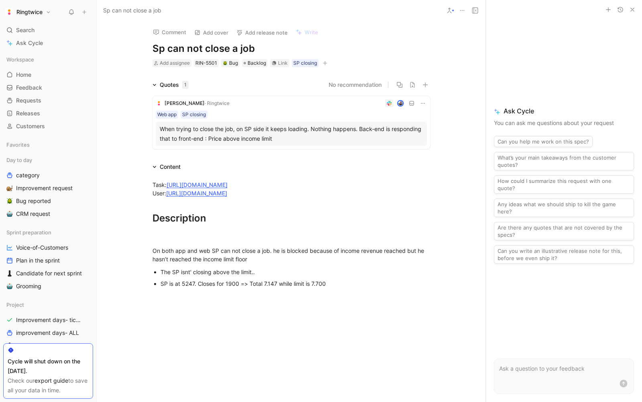
click at [251, 271] on div "The SP isnt' closing above the limit.." at bounding box center [296, 271] width 270 height 8
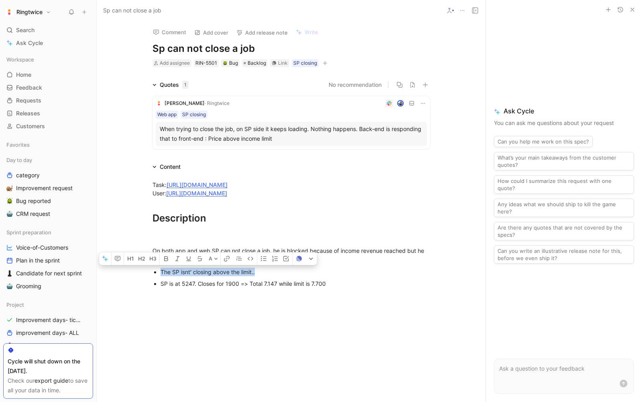
drag, startPoint x: 201, startPoint y: 265, endPoint x: 152, endPoint y: 267, distance: 49.0
click at [152, 267] on ul "The SP isnt' closing above the limit.." at bounding box center [291, 271] width 308 height 11
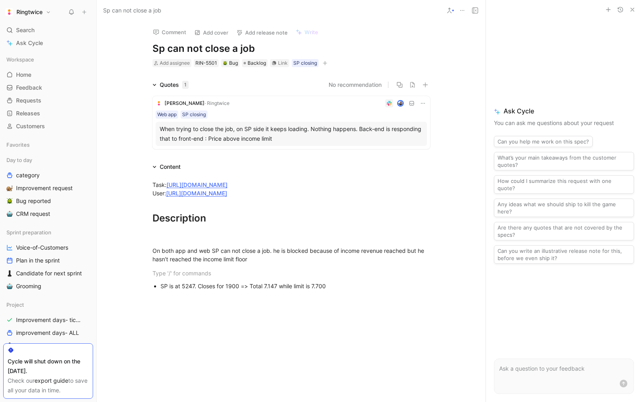
scroll to position [7, 0]
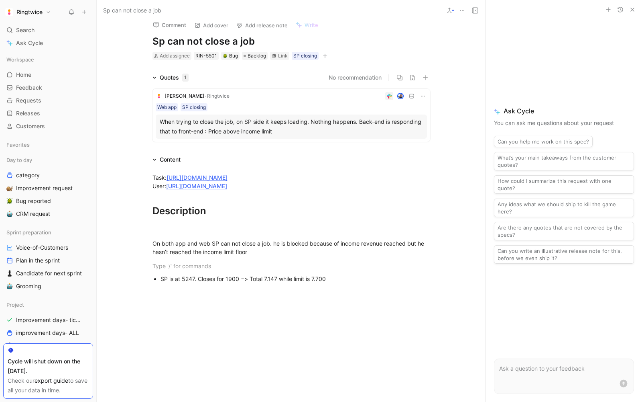
click at [343, 277] on div "SP is at 5247. Closes for 1900 => Total 7.147 while limit is 7.700" at bounding box center [296, 278] width 270 height 8
click at [194, 270] on p at bounding box center [291, 265] width 308 height 13
click at [368, 278] on div "SP is at 5247. Closes for 1900 => Total 7.147 while limit is 7.700" at bounding box center [296, 278] width 270 height 8
click at [161, 259] on p at bounding box center [291, 265] width 308 height 13
click at [161, 294] on div at bounding box center [292, 291] width 278 height 8
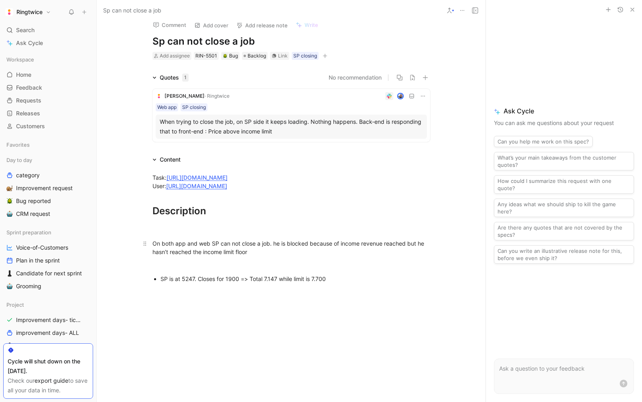
click at [156, 256] on p "On both app and web SP can not close a job. he is blocked because of income rev…" at bounding box center [291, 248] width 308 height 22
click at [157, 263] on div at bounding box center [292, 265] width 278 height 8
click at [162, 283] on p at bounding box center [291, 277] width 308 height 13
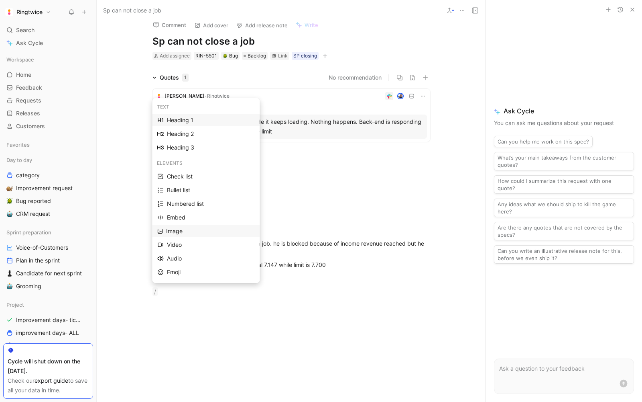
click at [182, 230] on div "Image" at bounding box center [210, 231] width 88 height 10
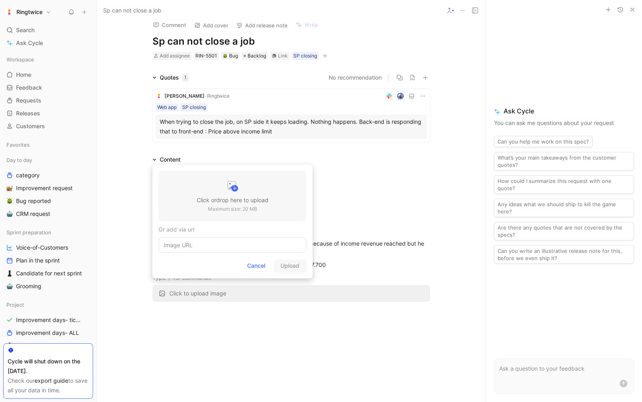
click at [200, 196] on h3 "Click or drop here to upload" at bounding box center [233, 200] width 72 height 10
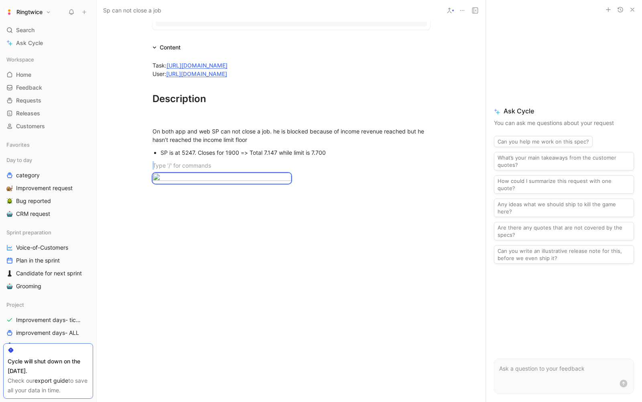
scroll to position [118, 0]
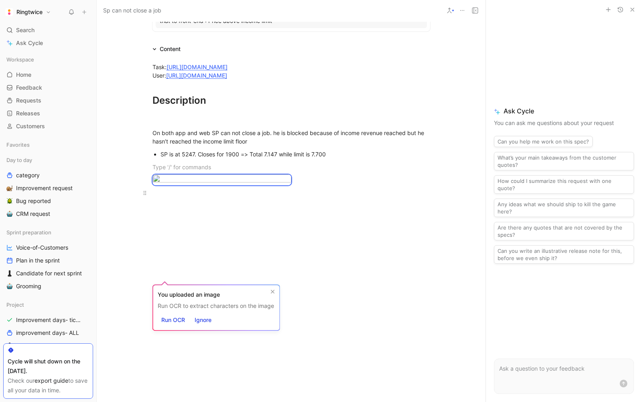
click at [182, 288] on div "You uploaded an image Run OCR to extract characters on the image Run OCR Ignore" at bounding box center [216, 307] width 128 height 47
click at [313, 185] on div at bounding box center [292, 179] width 278 height 11
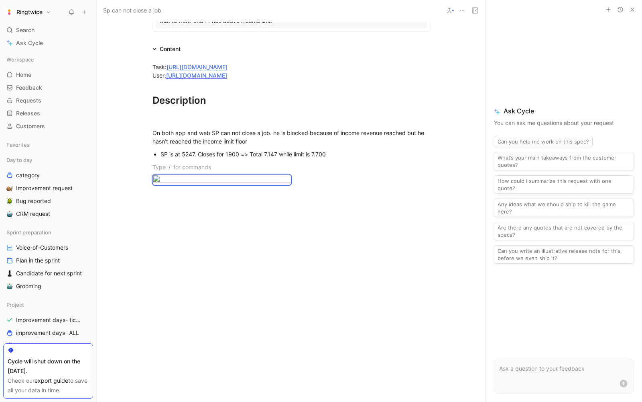
click at [192, 301] on div at bounding box center [291, 266] width 389 height 120
click at [227, 72] on link "[URL][DOMAIN_NAME]" at bounding box center [196, 75] width 61 height 7
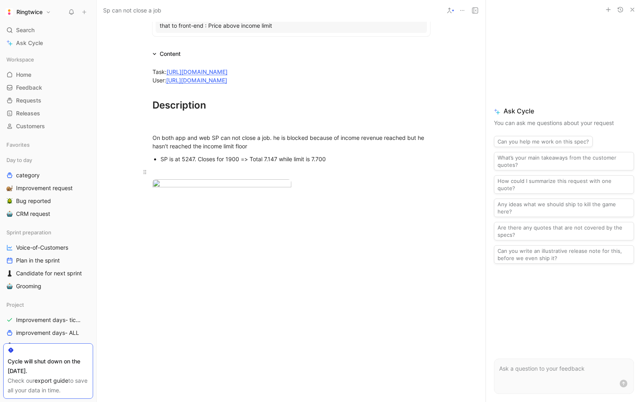
scroll to position [83, 0]
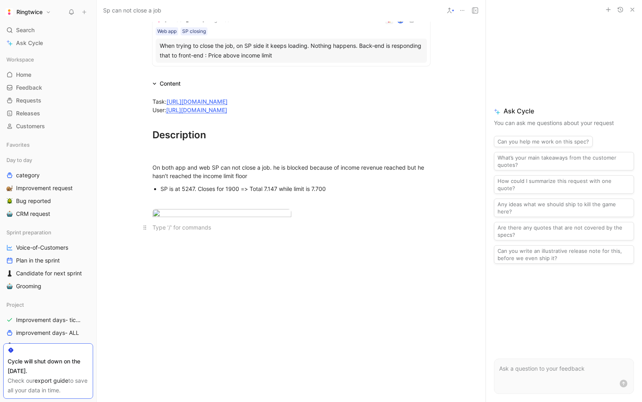
click at [190, 231] on div at bounding box center [292, 227] width 278 height 8
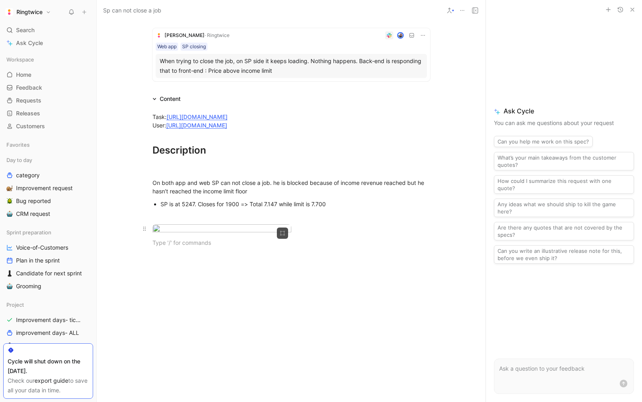
scroll to position [64, 0]
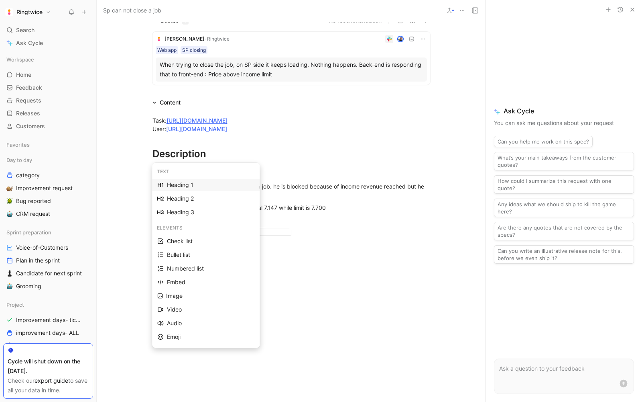
click at [175, 183] on div "Heading 1" at bounding box center [211, 185] width 88 height 10
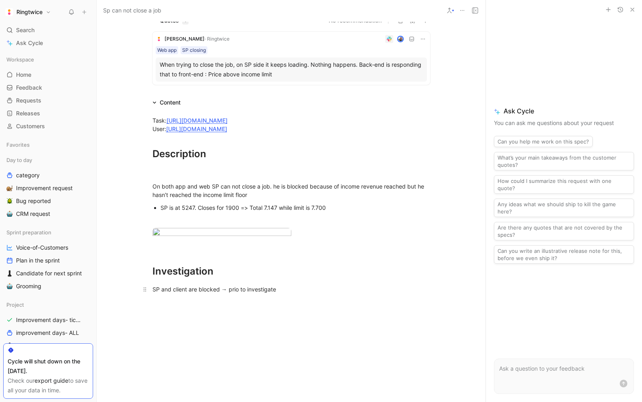
click at [175, 293] on div "SP and client are blocked → prio to investigate" at bounding box center [292, 289] width 278 height 8
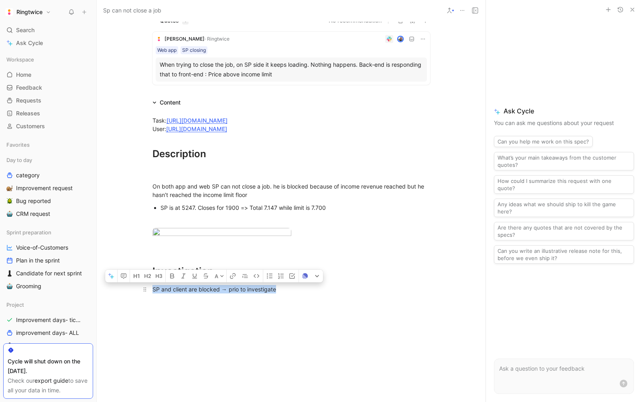
click at [175, 293] on div "SP and client are blocked → prio to investigate" at bounding box center [292, 289] width 278 height 8
click at [122, 278] on icon "button" at bounding box center [124, 275] width 6 height 5
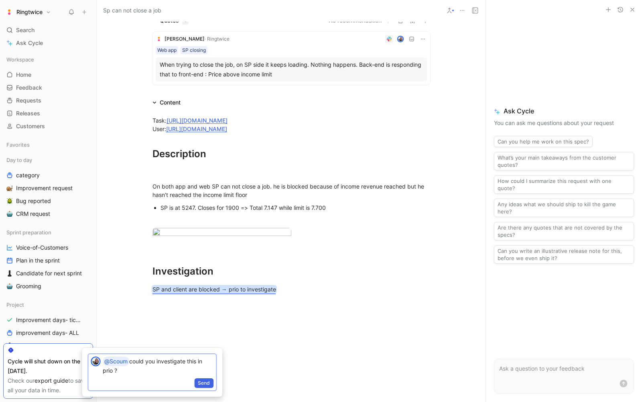
click at [202, 381] on span "Send" at bounding box center [204, 383] width 12 height 8
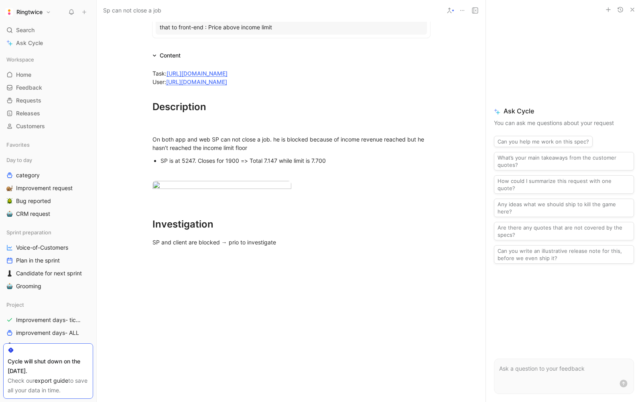
scroll to position [121, 0]
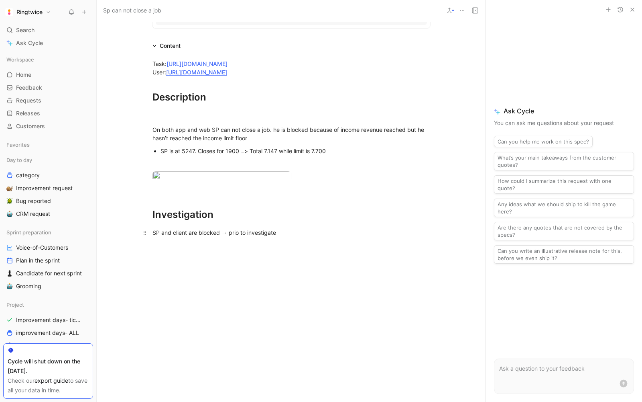
click at [318, 237] on div "SP and client are blocked → prio to investigate" at bounding box center [292, 232] width 278 height 8
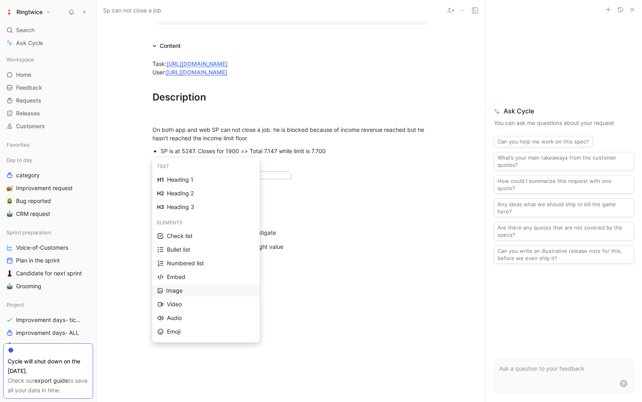
click at [183, 290] on div "Image" at bounding box center [210, 291] width 88 height 10
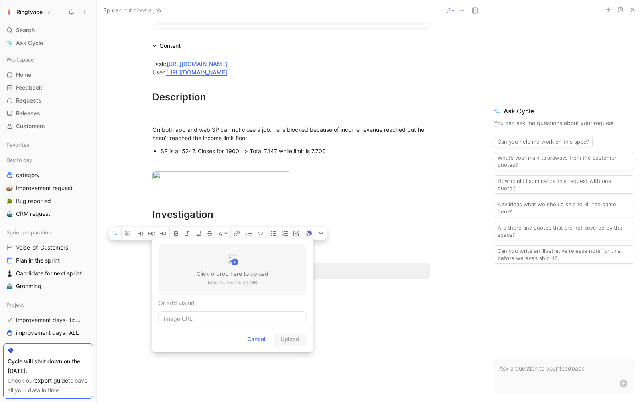
click at [214, 271] on h3 "Click or drop here to upload" at bounding box center [233, 274] width 72 height 10
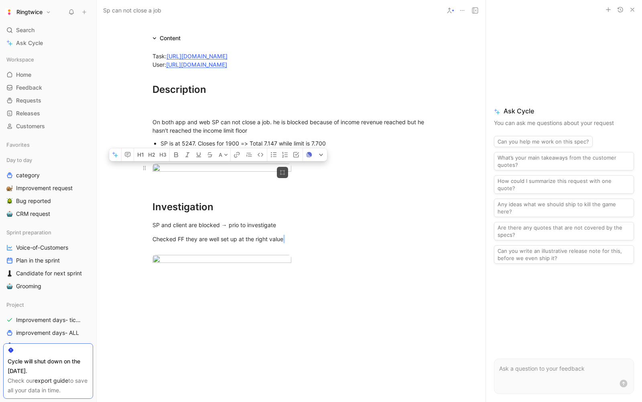
scroll to position [0, 0]
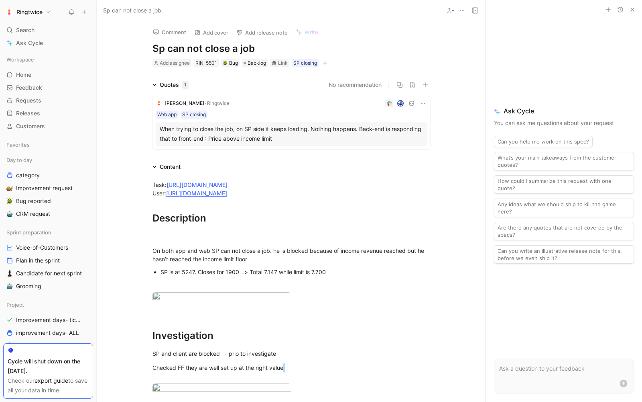
click at [217, 45] on div "Comment Add cover Add release note Write Sp can not close a job Add assignee RI…" at bounding box center [291, 211] width 389 height 381
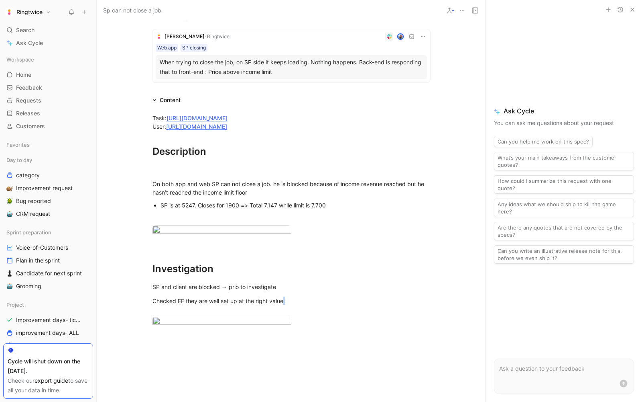
click at [217, 45] on div "Web app SP closing" at bounding box center [291, 48] width 271 height 8
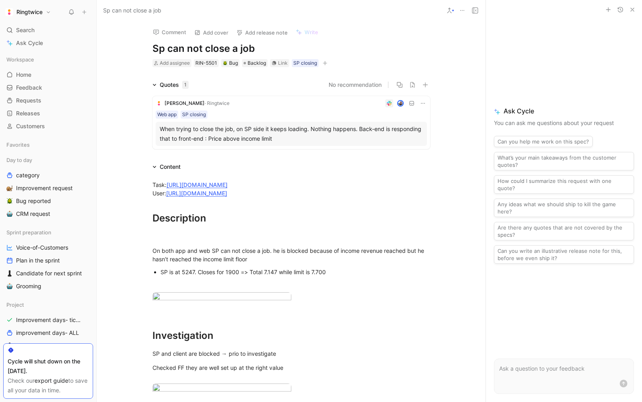
click at [204, 49] on h1 "Sp can not close a job" at bounding box center [292, 48] width 278 height 13
copy h1 "Sp can not close a job"
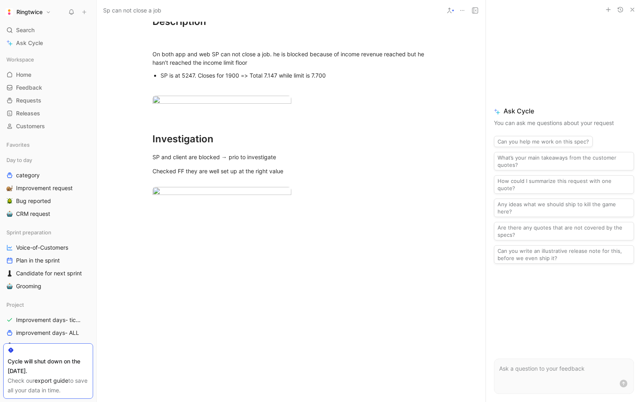
click at [233, 214] on div at bounding box center [291, 264] width 389 height 120
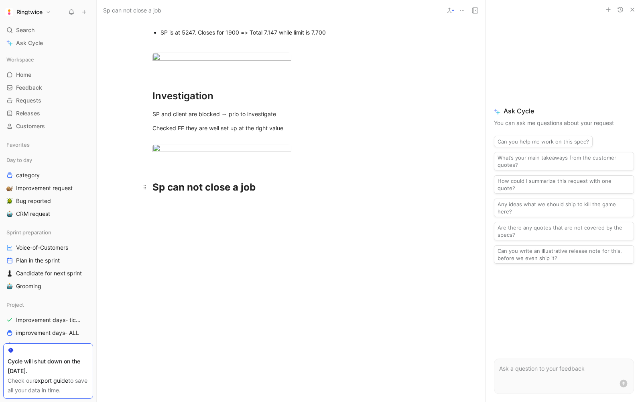
click at [175, 193] on strong "Sp can not close a job" at bounding box center [204, 187] width 103 height 12
click at [297, 174] on use "button" at bounding box center [299, 172] width 6 height 6
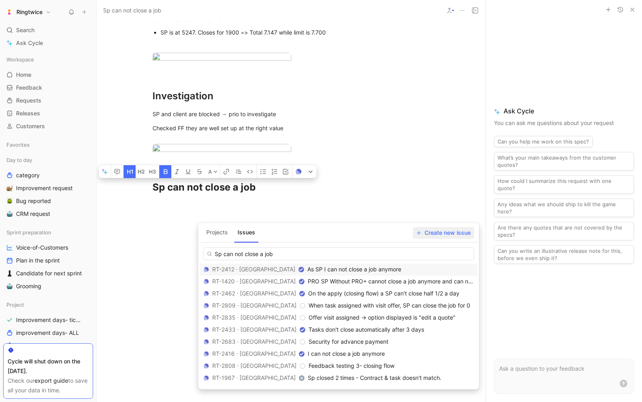
click at [455, 230] on span "Create new issue" at bounding box center [444, 233] width 54 height 10
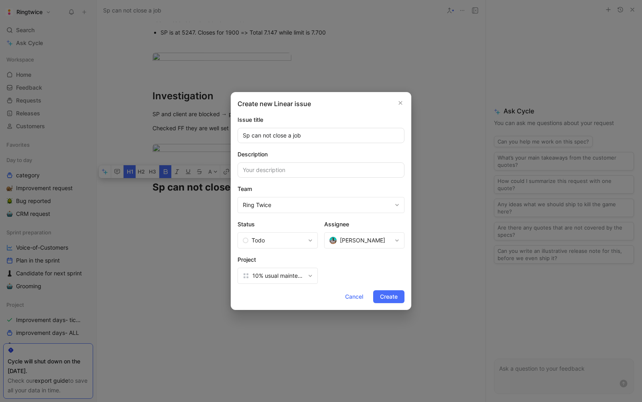
click at [348, 239] on span "[PERSON_NAME]" at bounding box center [362, 240] width 45 height 10
type input "s"
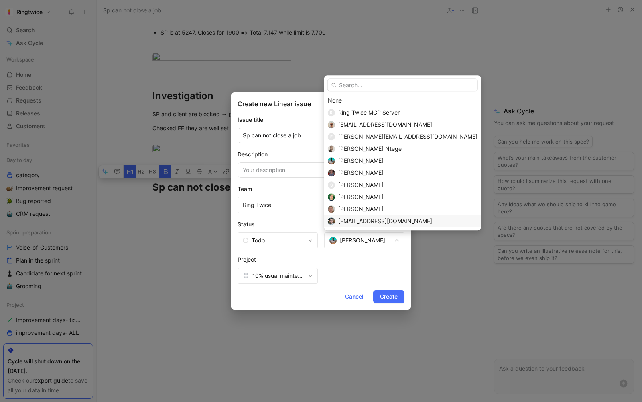
click at [368, 216] on div "[EMAIL_ADDRESS][DOMAIN_NAME]" at bounding box center [408, 221] width 139 height 10
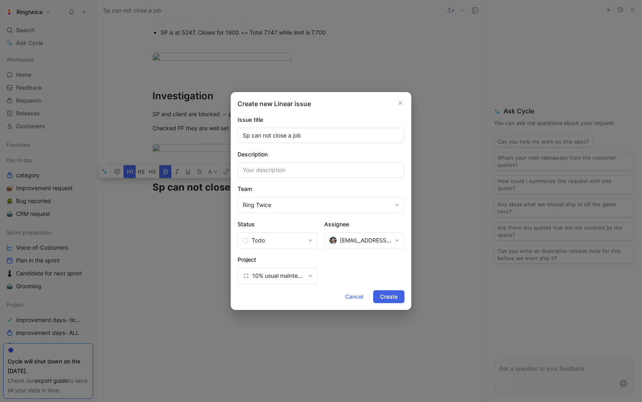
click at [392, 297] on span "Create" at bounding box center [389, 297] width 18 height 10
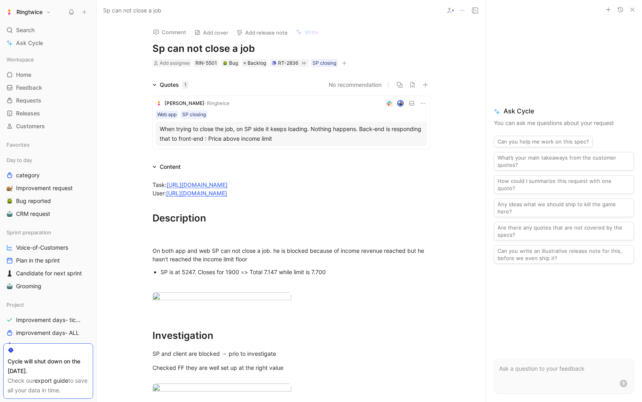
click at [158, 174] on div "Task: [URL][DOMAIN_NAME] User: [URL][DOMAIN_NAME] Description On both app and w…" at bounding box center [291, 308] width 389 height 274
click at [73, 12] on icon at bounding box center [71, 12] width 6 height 6
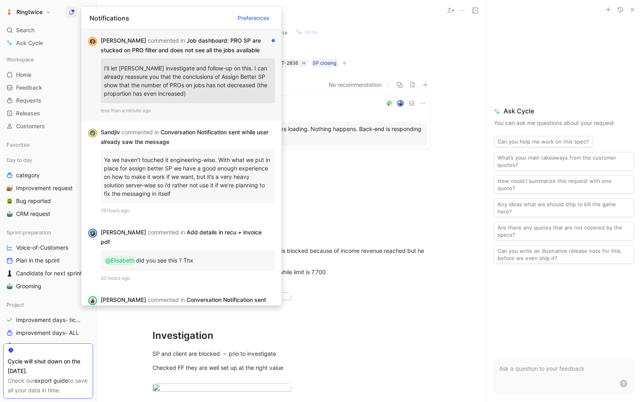
click at [163, 61] on p "I’ll let [PERSON_NAME] investigate and follow-up on this. I can already reassur…" at bounding box center [188, 80] width 168 height 39
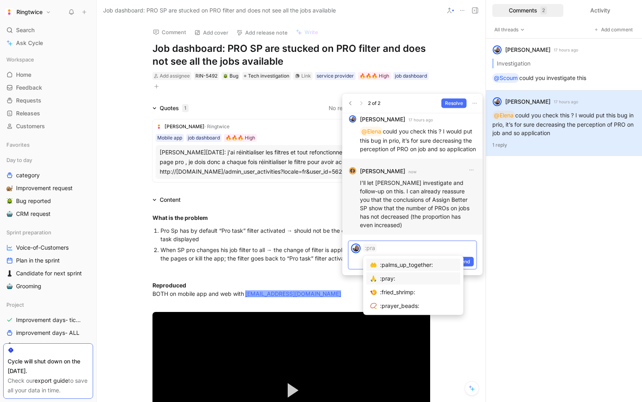
click at [386, 278] on div ":pray:" at bounding box center [418, 278] width 77 height 10
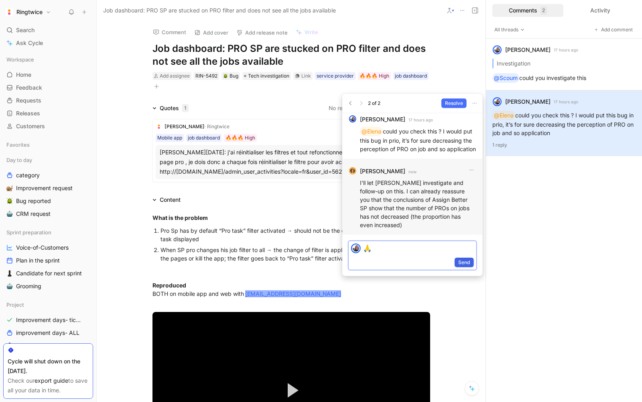
click at [464, 258] on span "Send" at bounding box center [465, 262] width 12 height 8
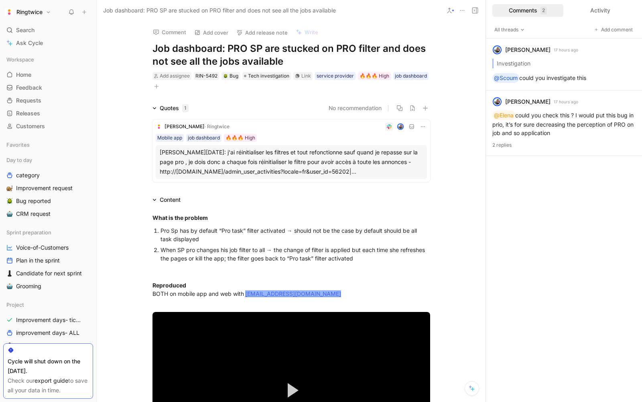
click at [69, 12] on use at bounding box center [71, 12] width 4 height 5
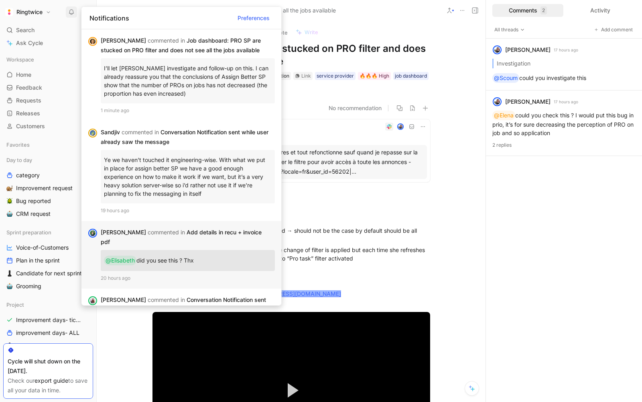
click at [210, 233] on div "[PERSON_NAME] commented in Add details in recu + invoice pdf" at bounding box center [185, 236] width 168 height 19
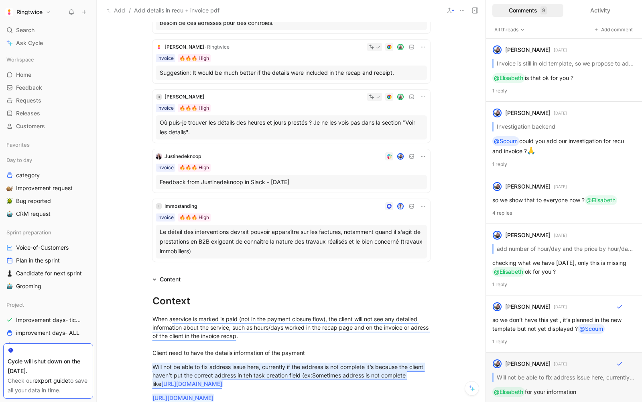
scroll to position [157, 0]
